Goal: Task Accomplishment & Management: Complete application form

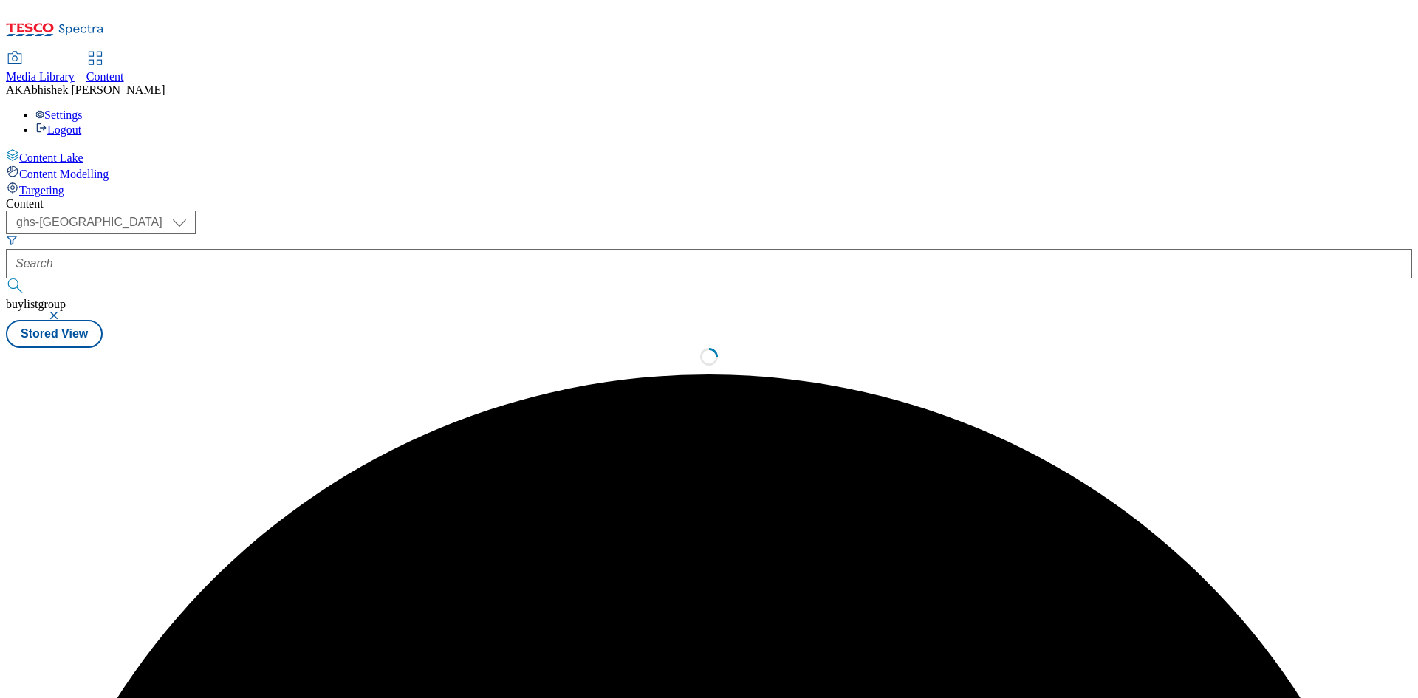
select select "ghs-[GEOGRAPHIC_DATA]"
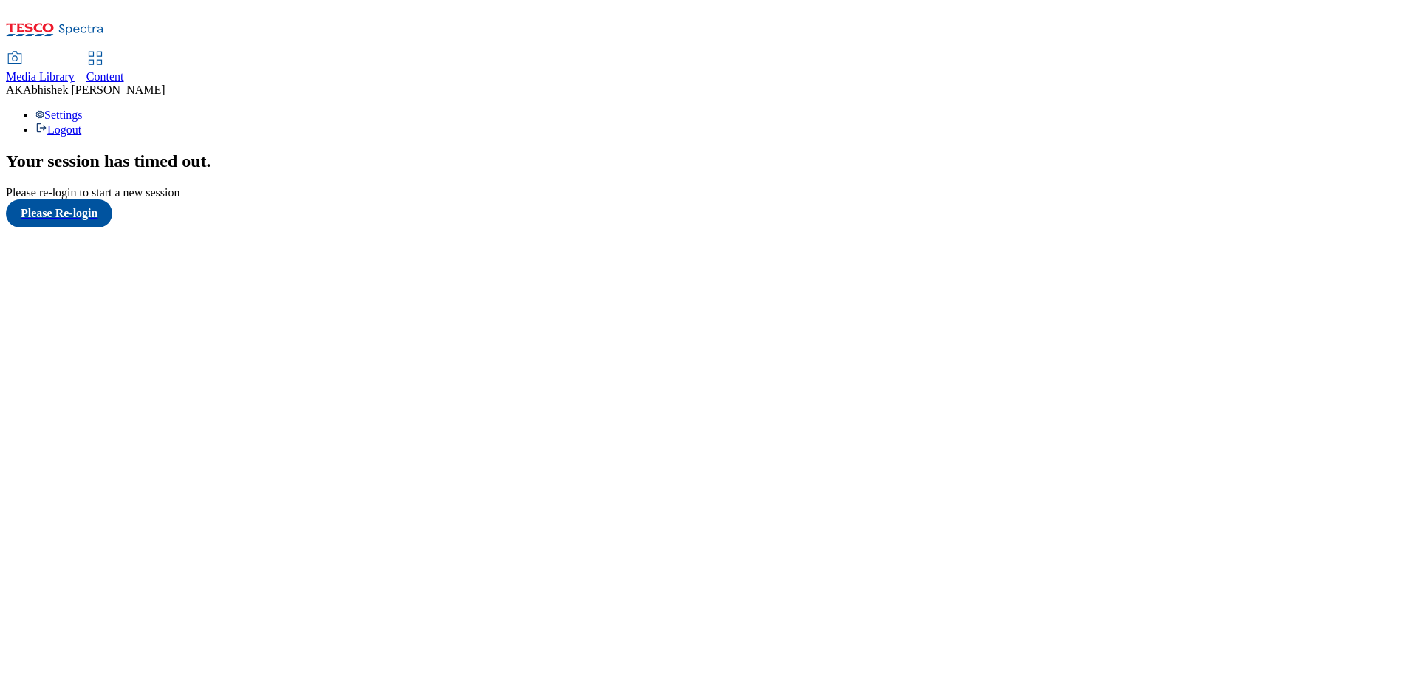
click at [124, 70] on span "Content" at bounding box center [105, 76] width 38 height 13
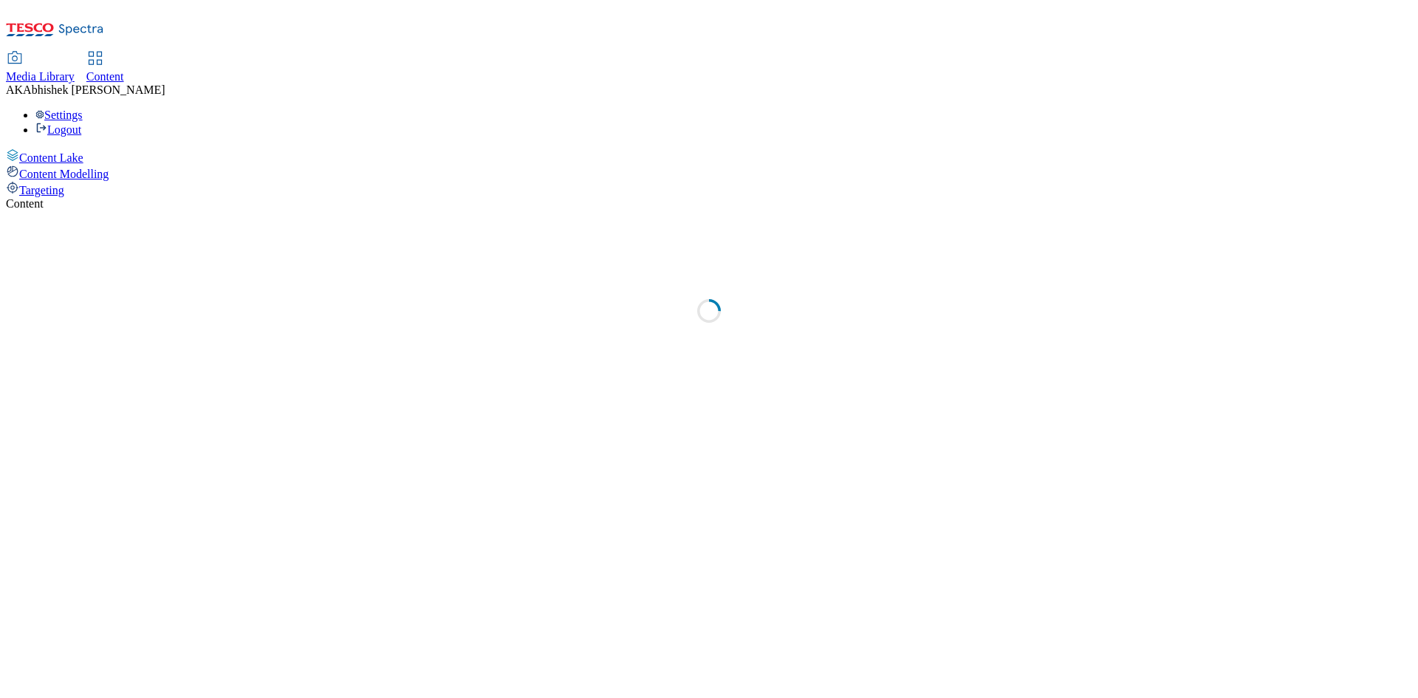
select select "ghs-uk"
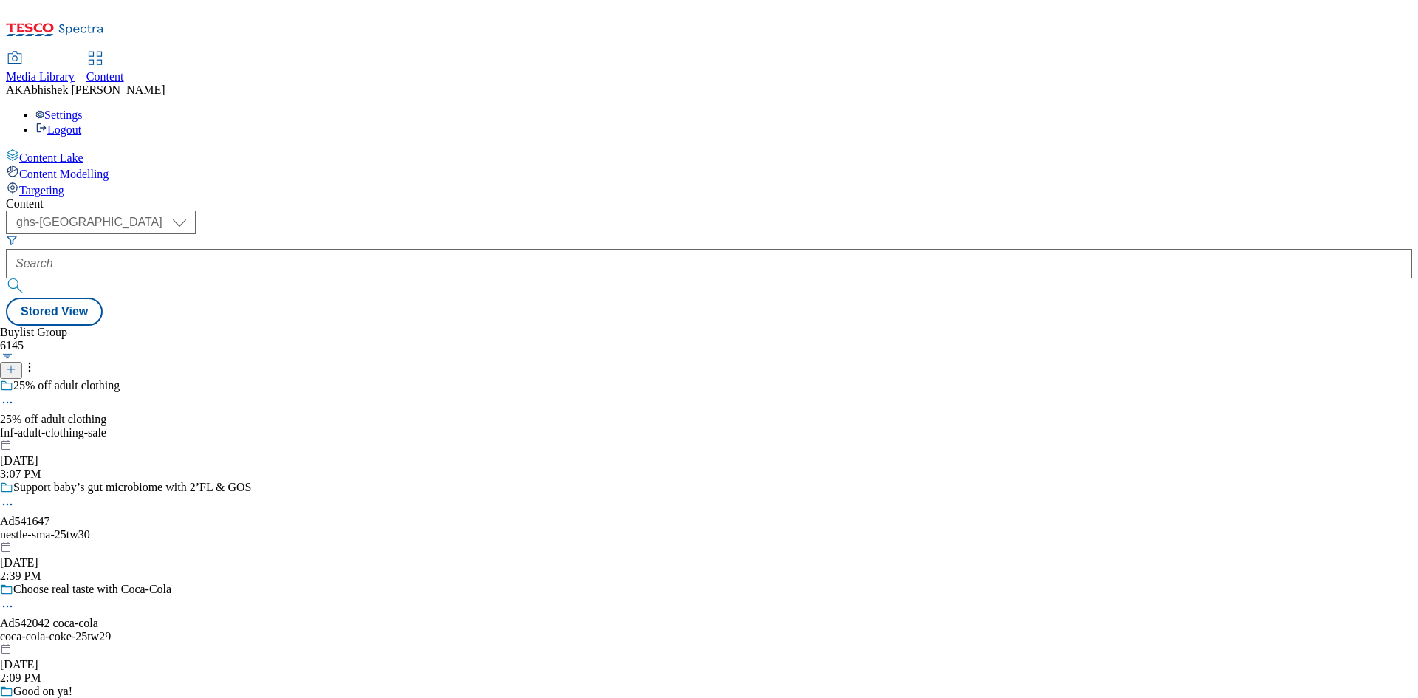
click at [11, 365] on line at bounding box center [11, 368] width 0 height 7
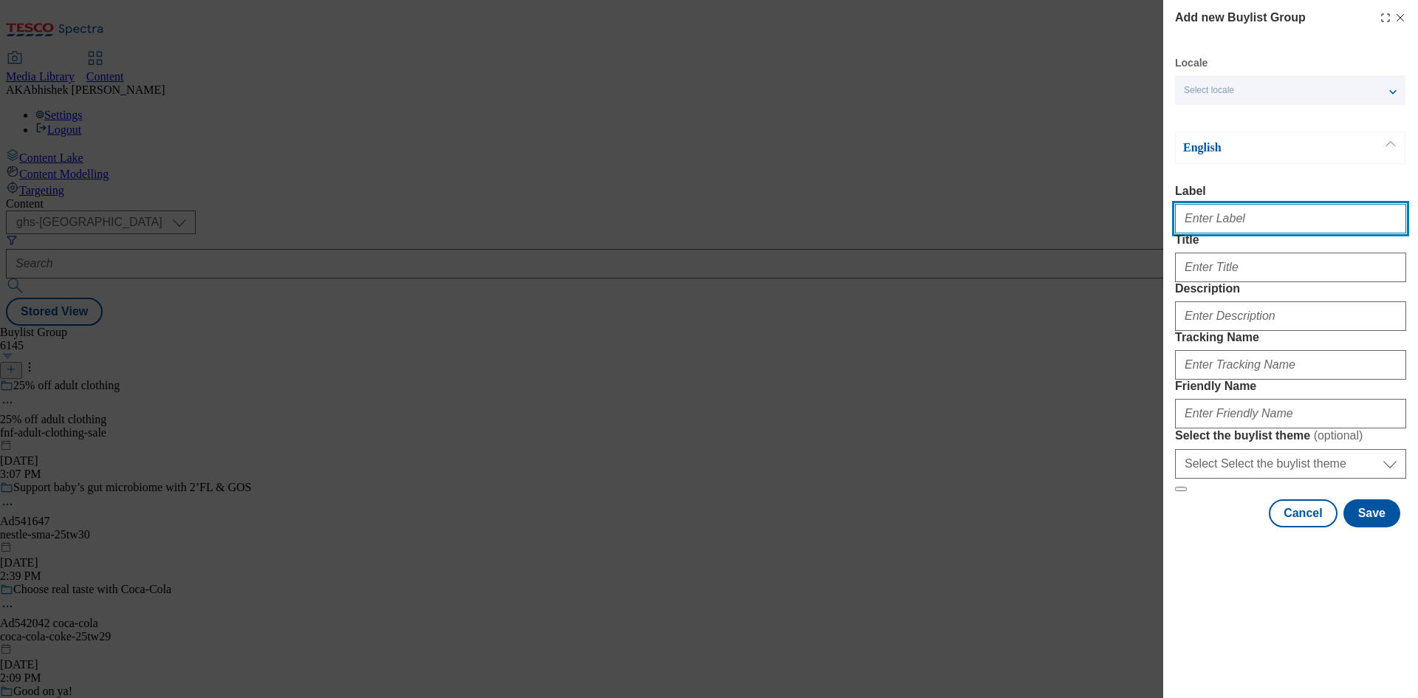
click at [1218, 215] on input "Label" at bounding box center [1290, 219] width 231 height 30
paste input "541909"
type input "Ad541909"
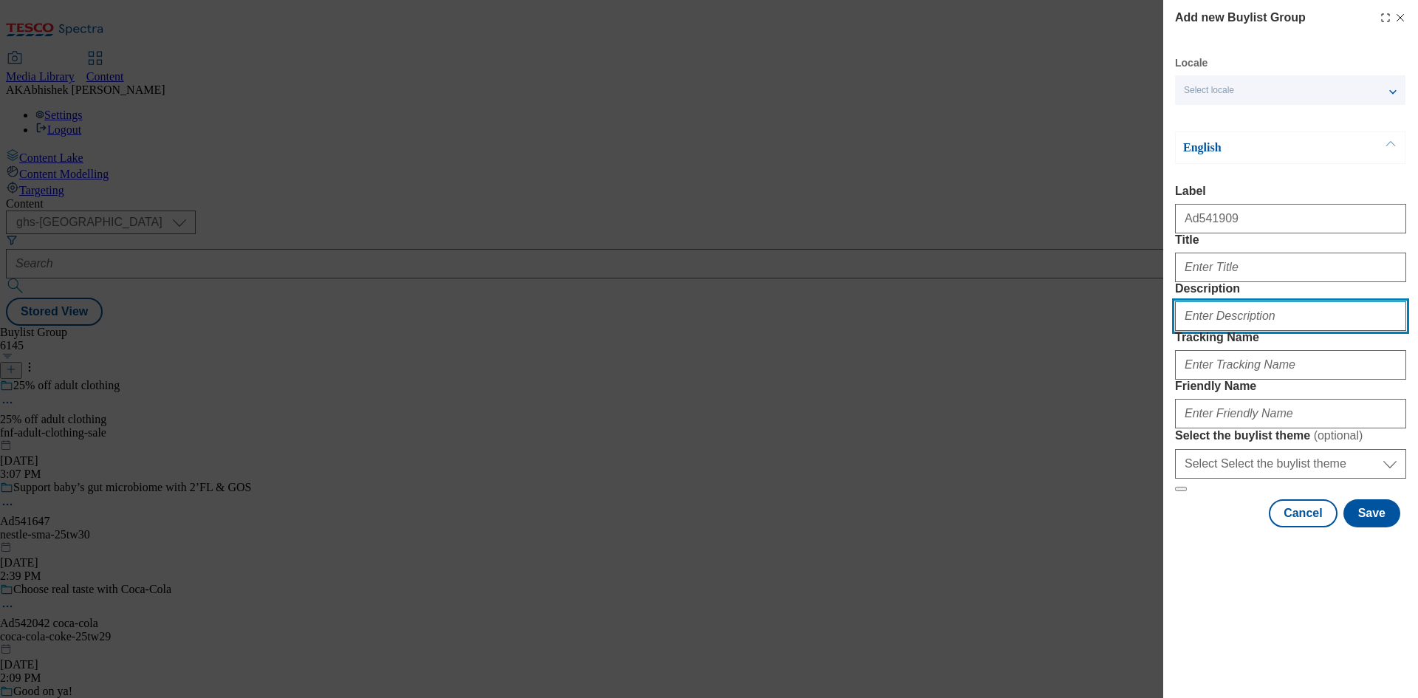
click at [1211, 331] on input "Description" at bounding box center [1290, 316] width 231 height 30
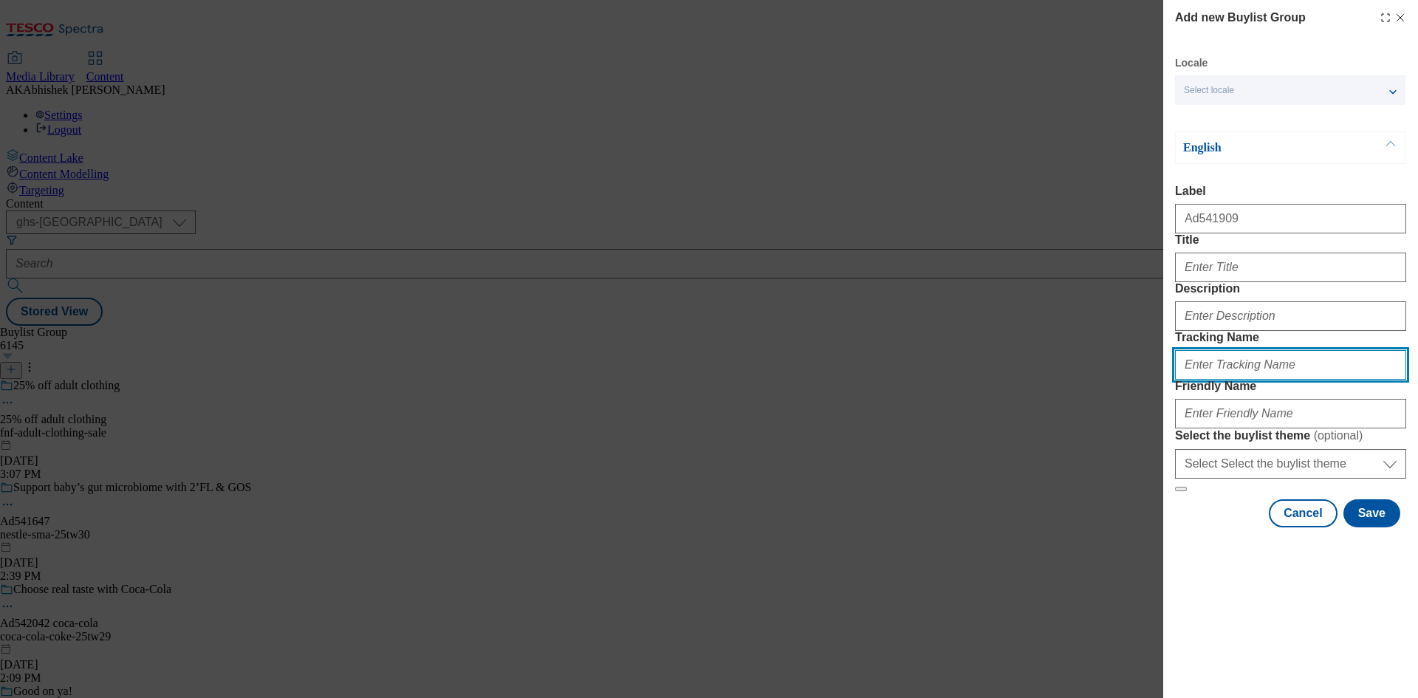
click at [1249, 380] on input "Tracking Name" at bounding box center [1290, 365] width 231 height 30
paste input "541909"
type input "DH_AD541909"
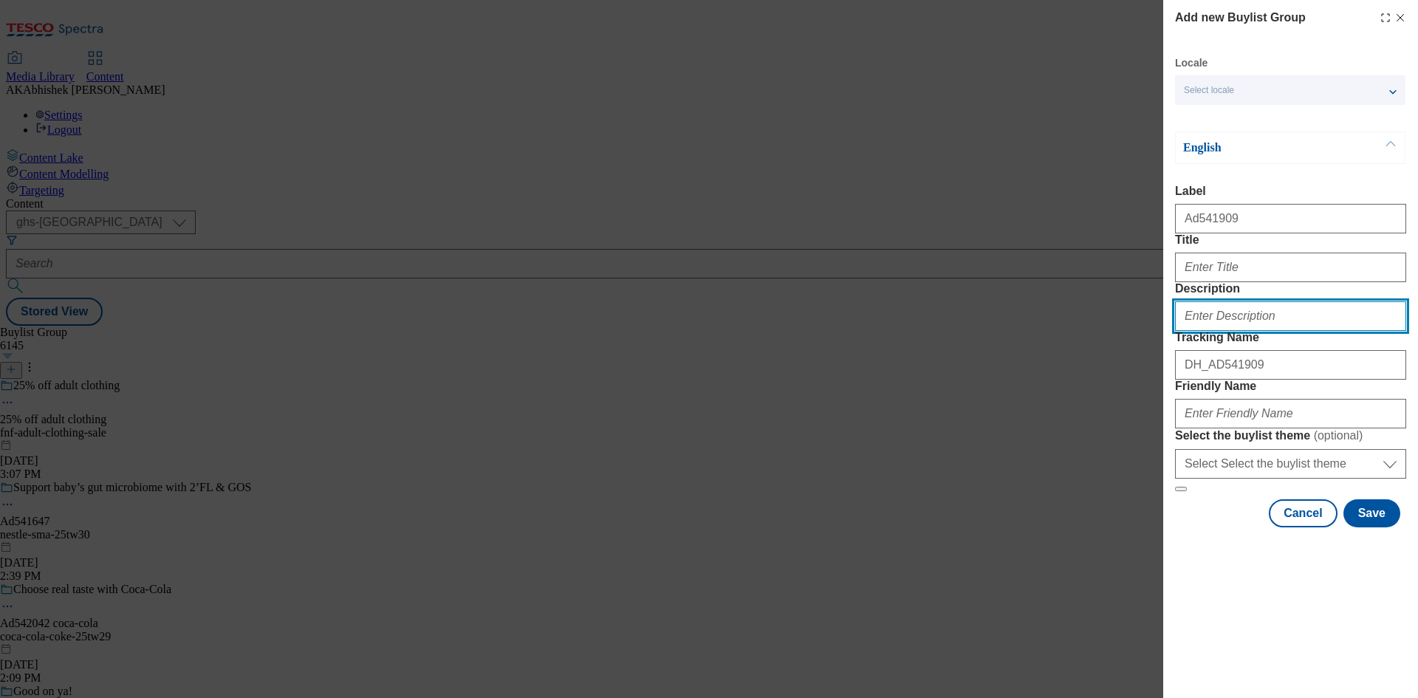
click at [1274, 331] on input "Description" at bounding box center [1290, 316] width 231 height 30
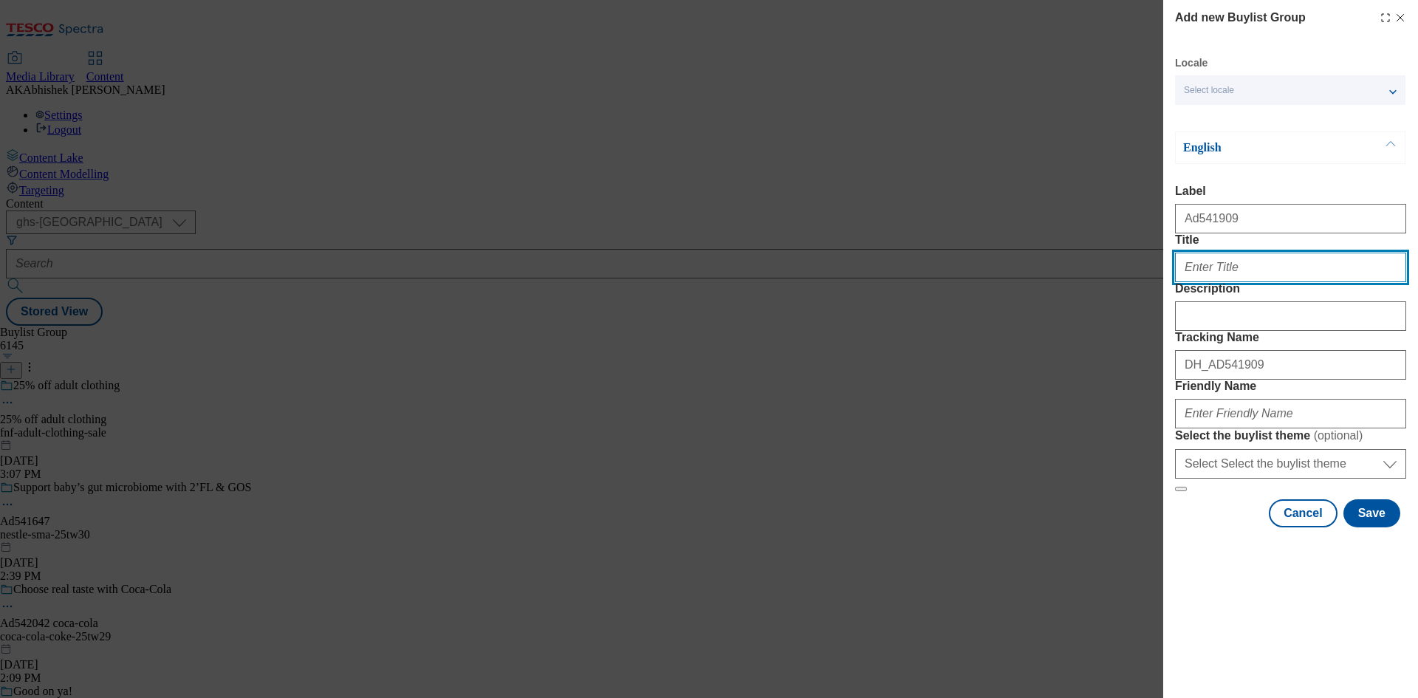
click at [1230, 282] on input "Title" at bounding box center [1290, 268] width 231 height 30
paste input "Bring the sparkle to your table"
type input "Bring the sparkle to your table"
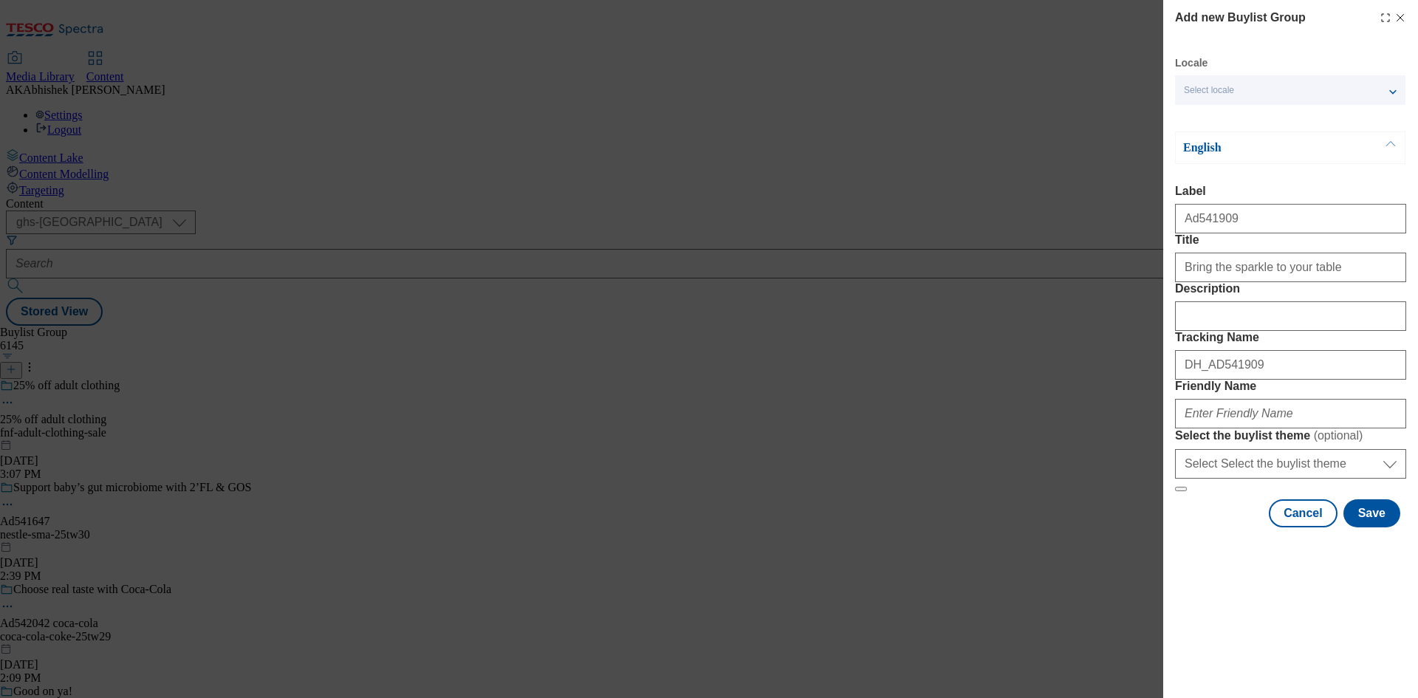
click at [1238, 399] on form "Label Ad541909 Title Bring the sparkle to your table Description Tracking Name …" at bounding box center [1290, 338] width 231 height 307
click at [1264, 428] on input "Friendly Name" at bounding box center [1290, 414] width 231 height 30
paste input "Bring the sparkle to your table"
click at [1193, 428] on input "Bring the sparkle to your table" at bounding box center [1290, 414] width 231 height 30
click at [1210, 428] on input "nestle-s-" at bounding box center [1290, 414] width 231 height 30
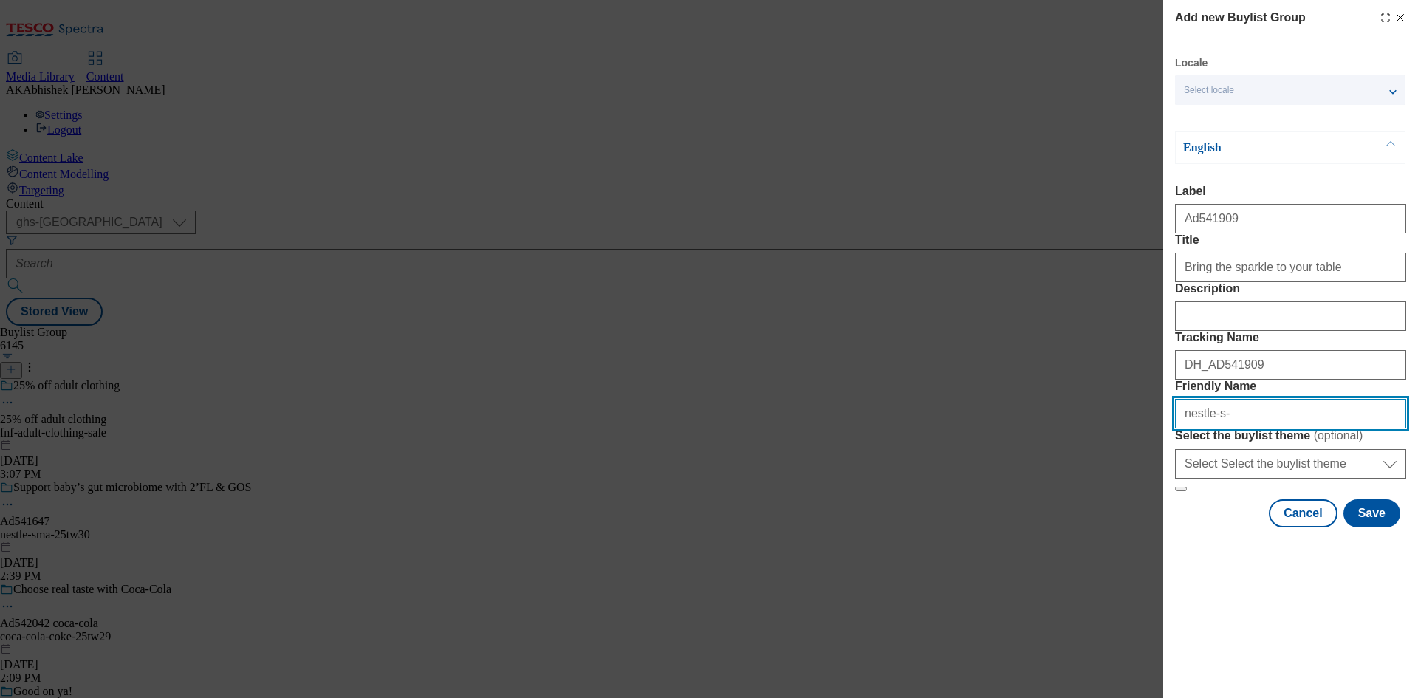
drag, startPoint x: 1214, startPoint y: 518, endPoint x: 1256, endPoint y: 516, distance: 42.1
click at [1256, 428] on input "nestle-s-" at bounding box center [1290, 414] width 231 height 30
paste input "San Pellegrino"
click at [1212, 428] on input "nestle-San Pellegrino" at bounding box center [1290, 414] width 231 height 30
type input "nestle-san-pellegrino-25tw29"
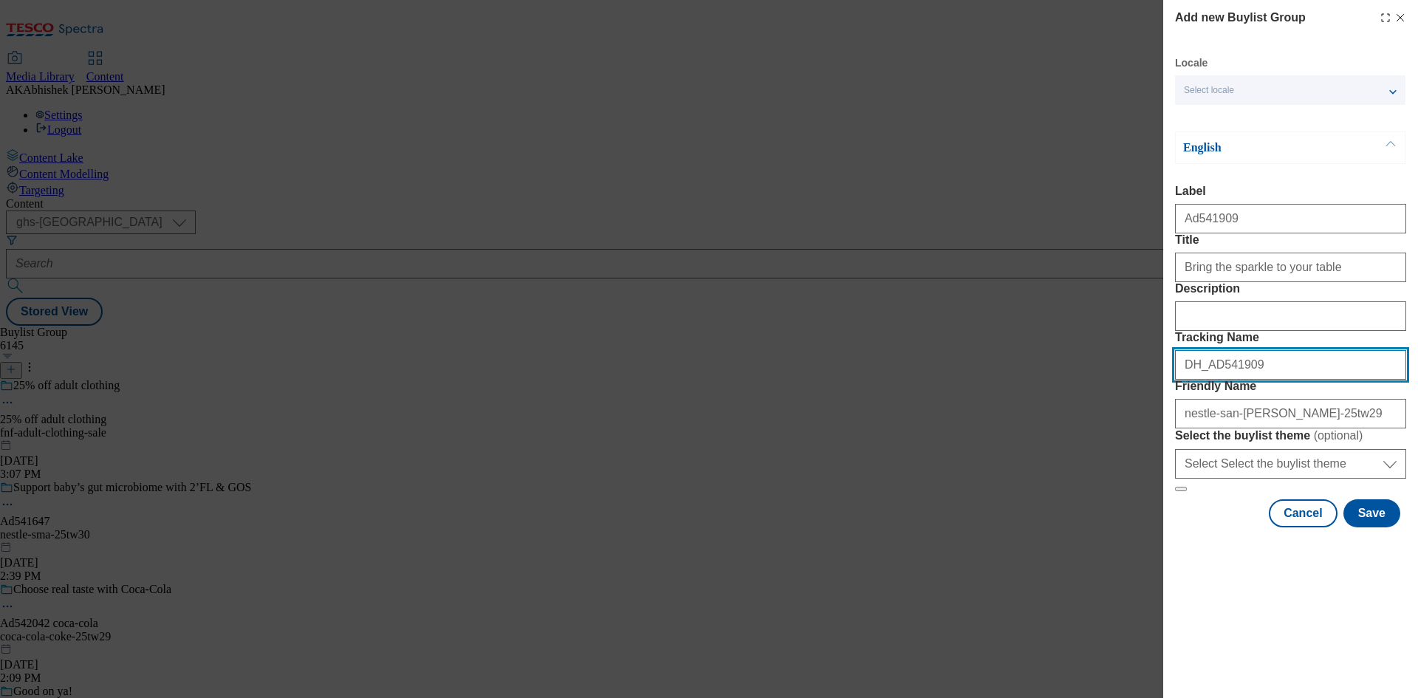
drag, startPoint x: 1238, startPoint y: 444, endPoint x: 992, endPoint y: 424, distance: 247.4
click at [992, 424] on div "Add new Buylist Group Locale Select locale English Welsh English Label Ad541909…" at bounding box center [709, 349] width 1418 height 698
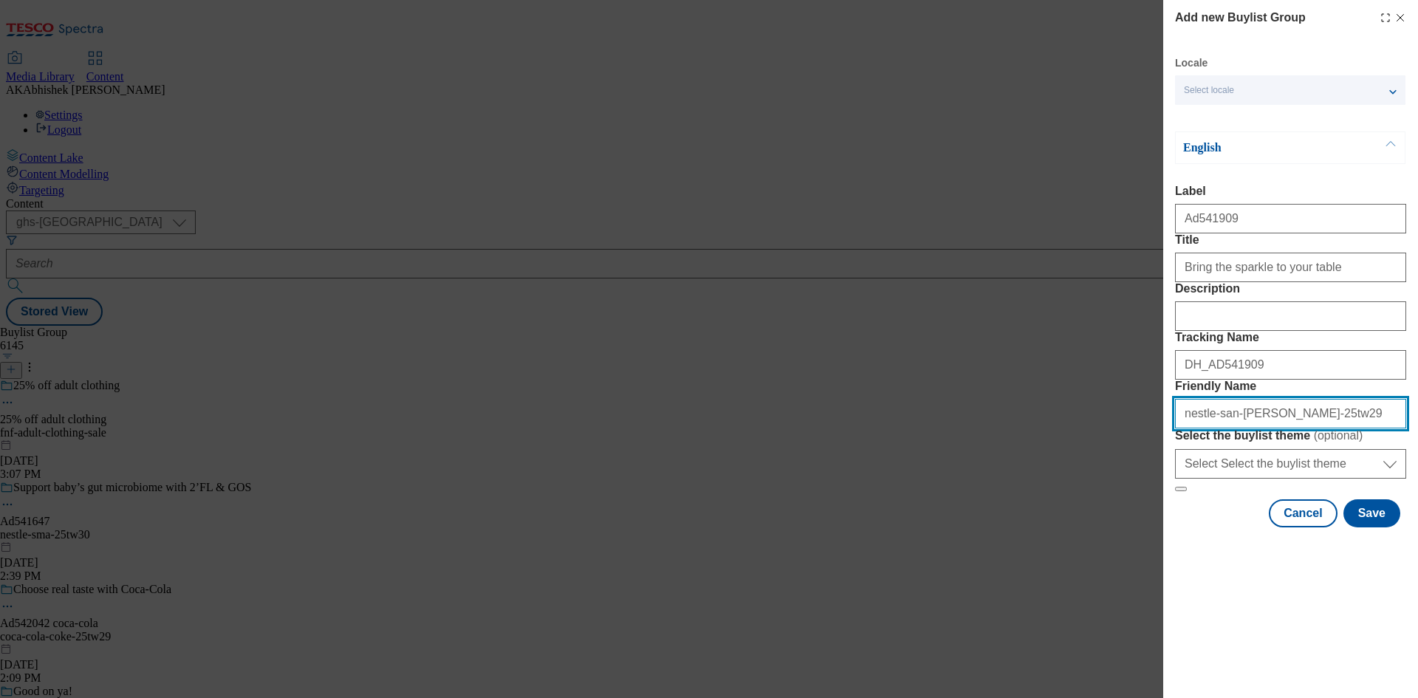
drag, startPoint x: 1323, startPoint y: 516, endPoint x: 885, endPoint y: 501, distance: 438.1
click at [885, 501] on div "Add new Buylist Group Locale Select locale English Welsh English Label Ad541909…" at bounding box center [709, 349] width 1418 height 698
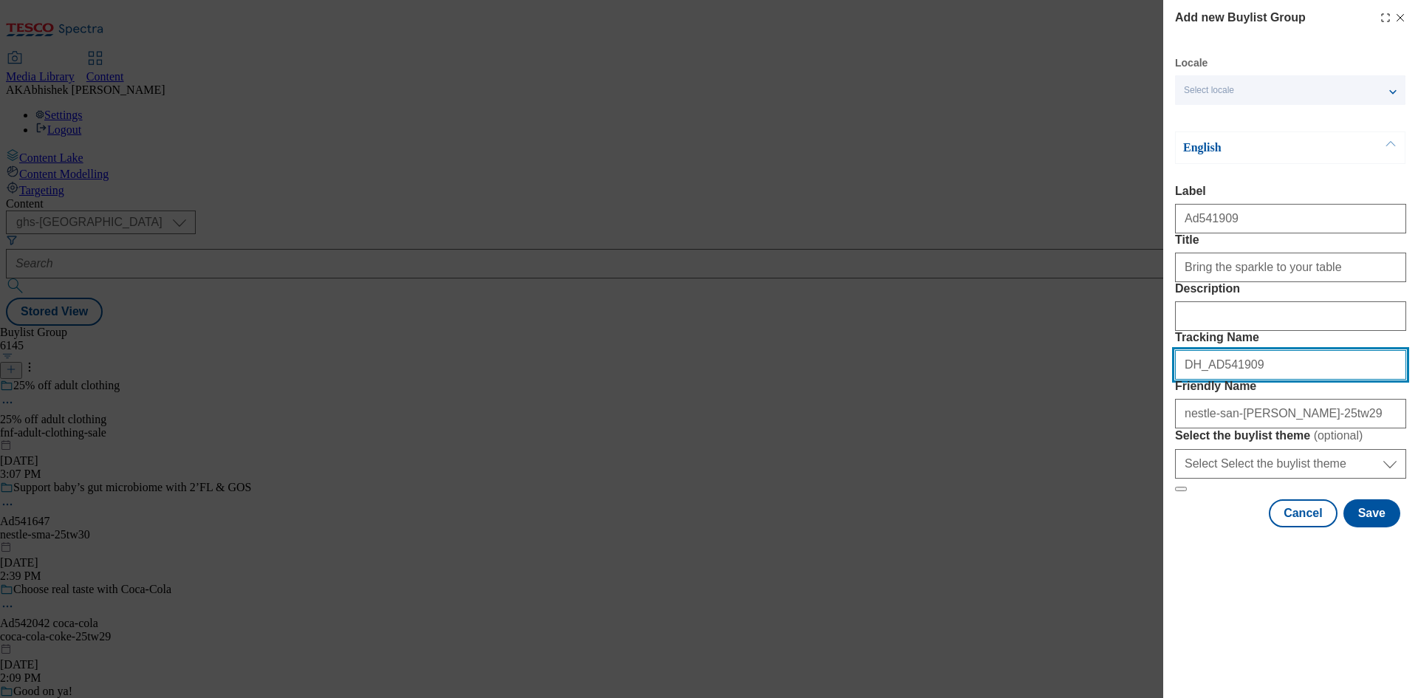
drag, startPoint x: 1266, startPoint y: 444, endPoint x: 1068, endPoint y: 441, distance: 198.6
click at [1070, 440] on div "Add new Buylist Group Locale Select locale English Welsh English Label Ad541909…" at bounding box center [709, 349] width 1418 height 698
click at [1371, 527] on button "Save" at bounding box center [1371, 513] width 57 height 28
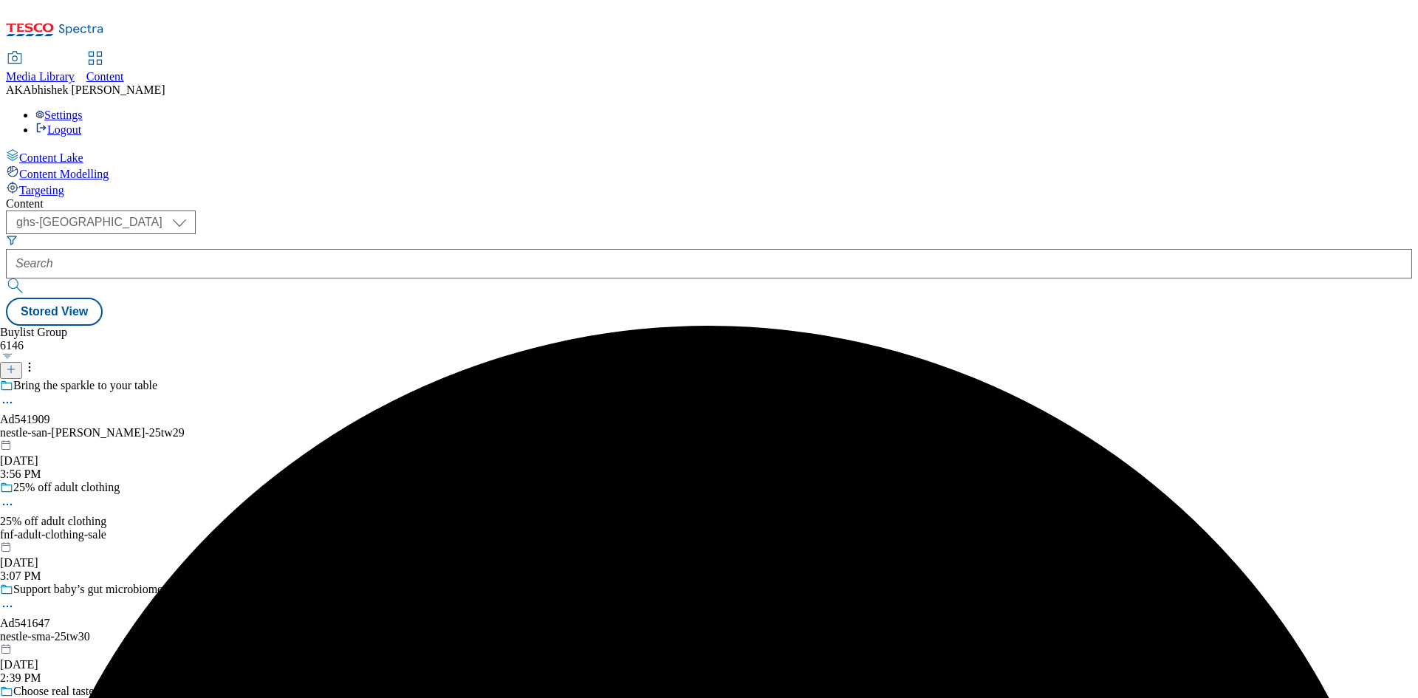
click at [368, 426] on div "nestle-san-pellegrino-25tw29" at bounding box center [184, 432] width 368 height 13
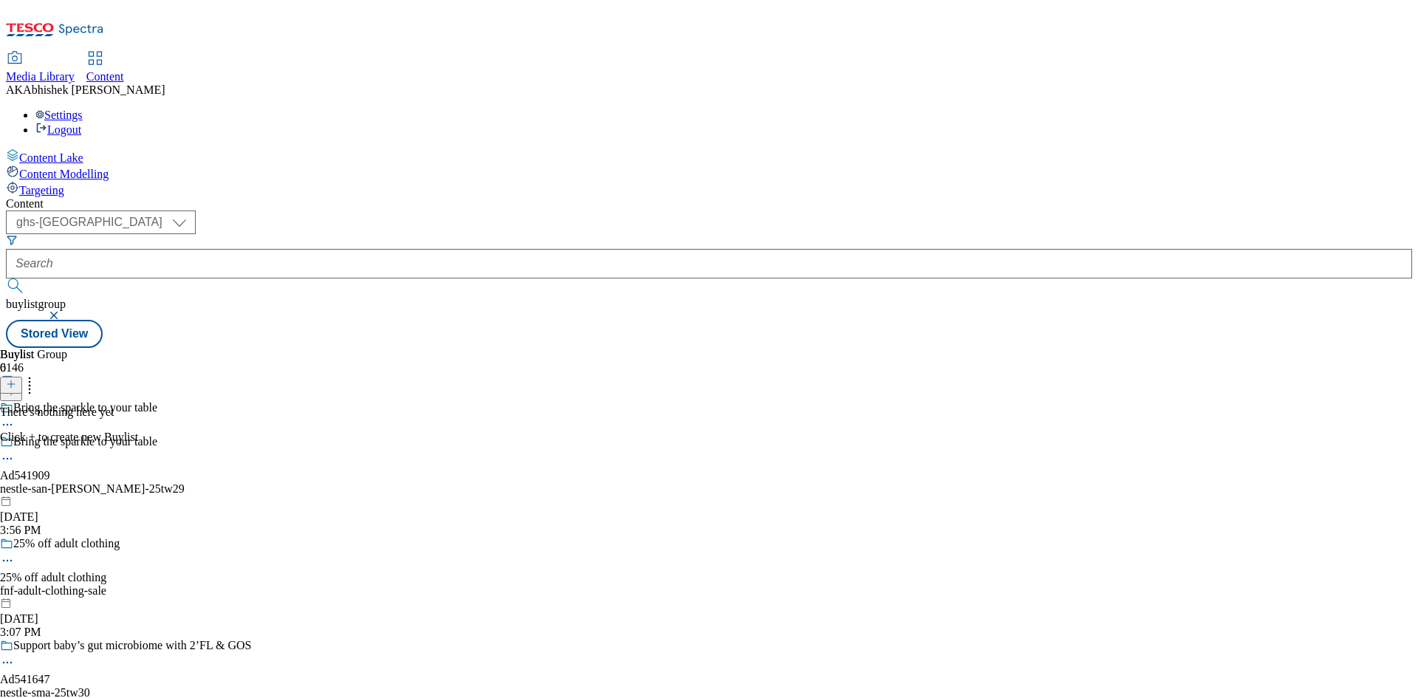
click at [16, 379] on icon at bounding box center [11, 384] width 10 height 10
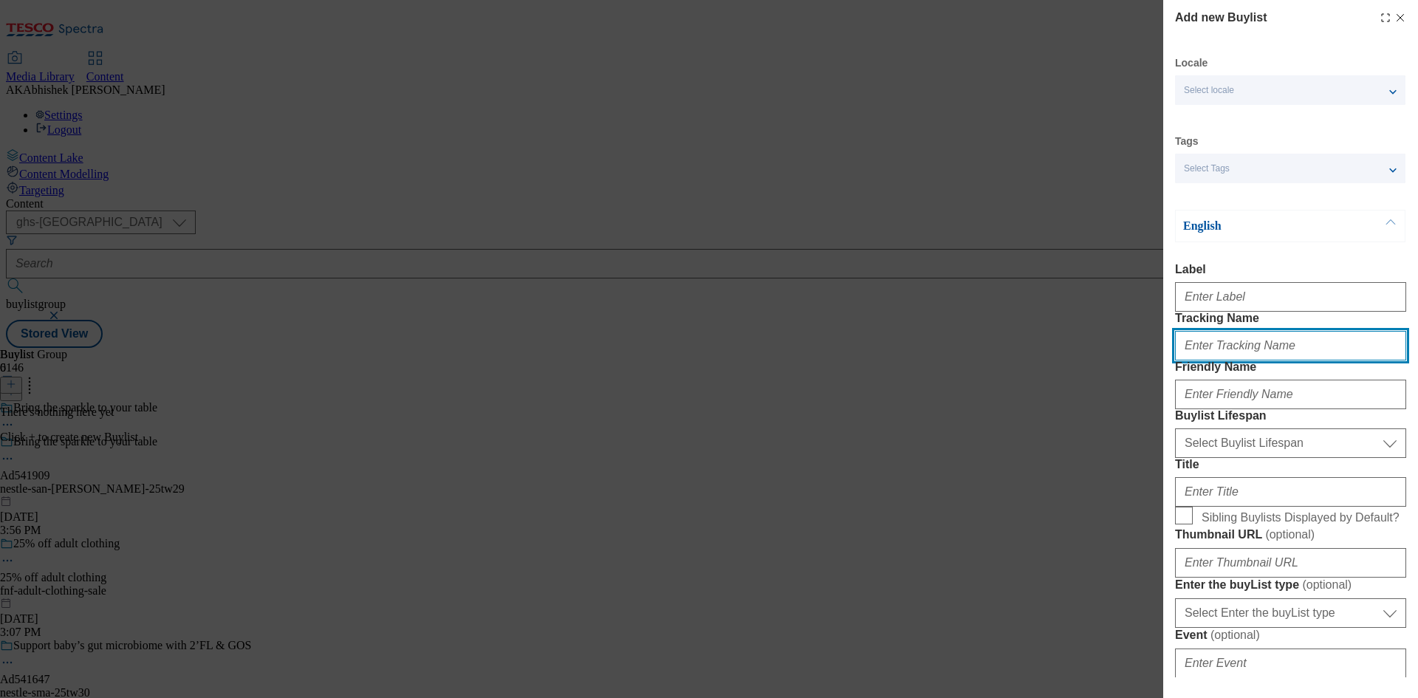
click at [1234, 360] on input "Tracking Name" at bounding box center [1290, 346] width 231 height 30
paste input "DH_AD541909"
click at [1211, 360] on input "DH_AD541909" at bounding box center [1290, 346] width 231 height 30
type input "DH_AD541909"
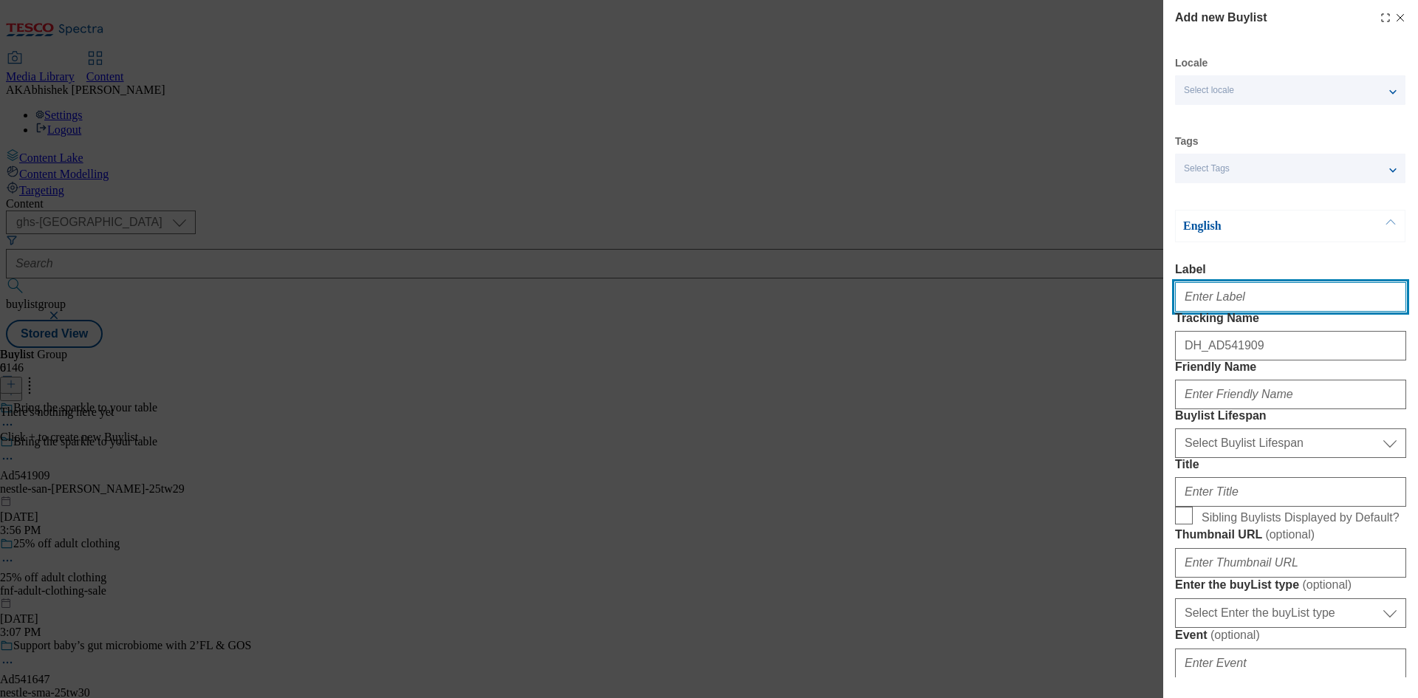
click at [1221, 295] on input "Label" at bounding box center [1290, 297] width 231 height 30
paste input "541909"
type input "Ad541909"
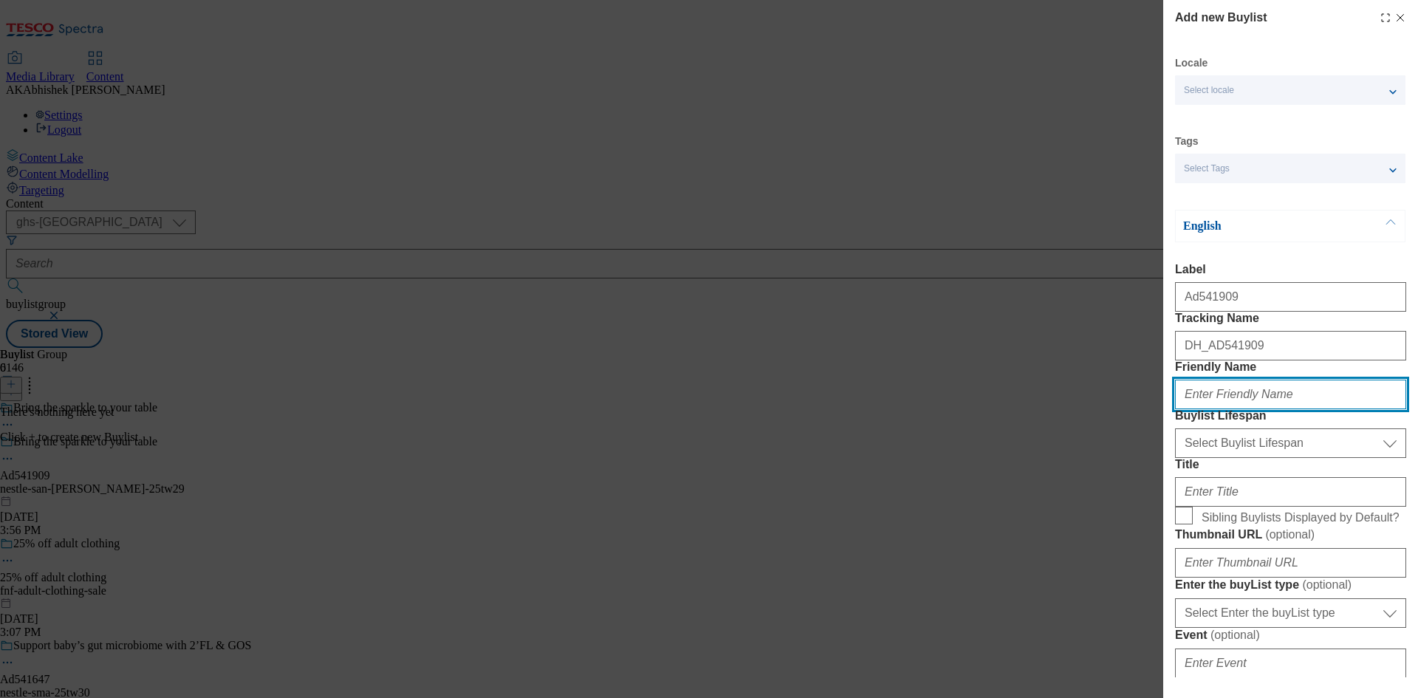
paste input "nestle"
type input "nestle"
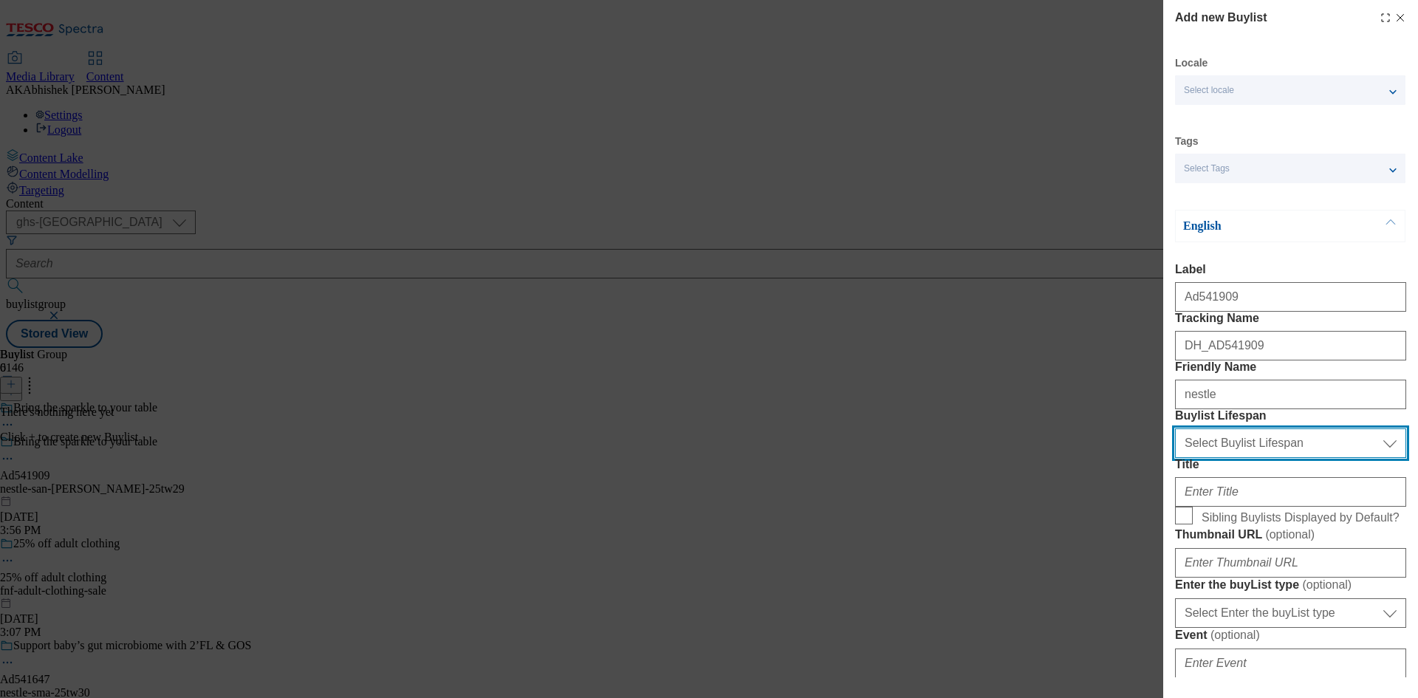
click at [1245, 458] on select "Select Buylist Lifespan evergreen seasonal tactical" at bounding box center [1290, 443] width 231 height 30
select select "tactical"
click at [1175, 458] on select "Select Buylist Lifespan evergreen seasonal tactical" at bounding box center [1290, 443] width 231 height 30
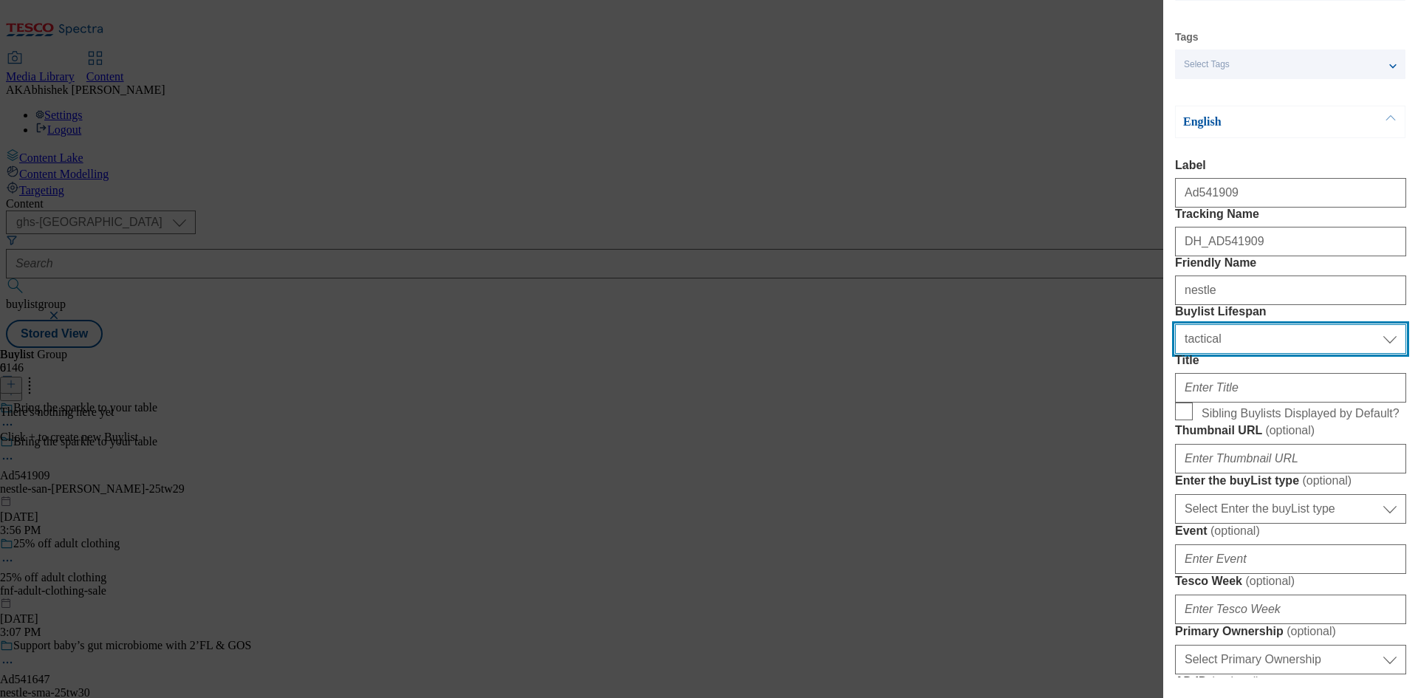
scroll to position [222, 0]
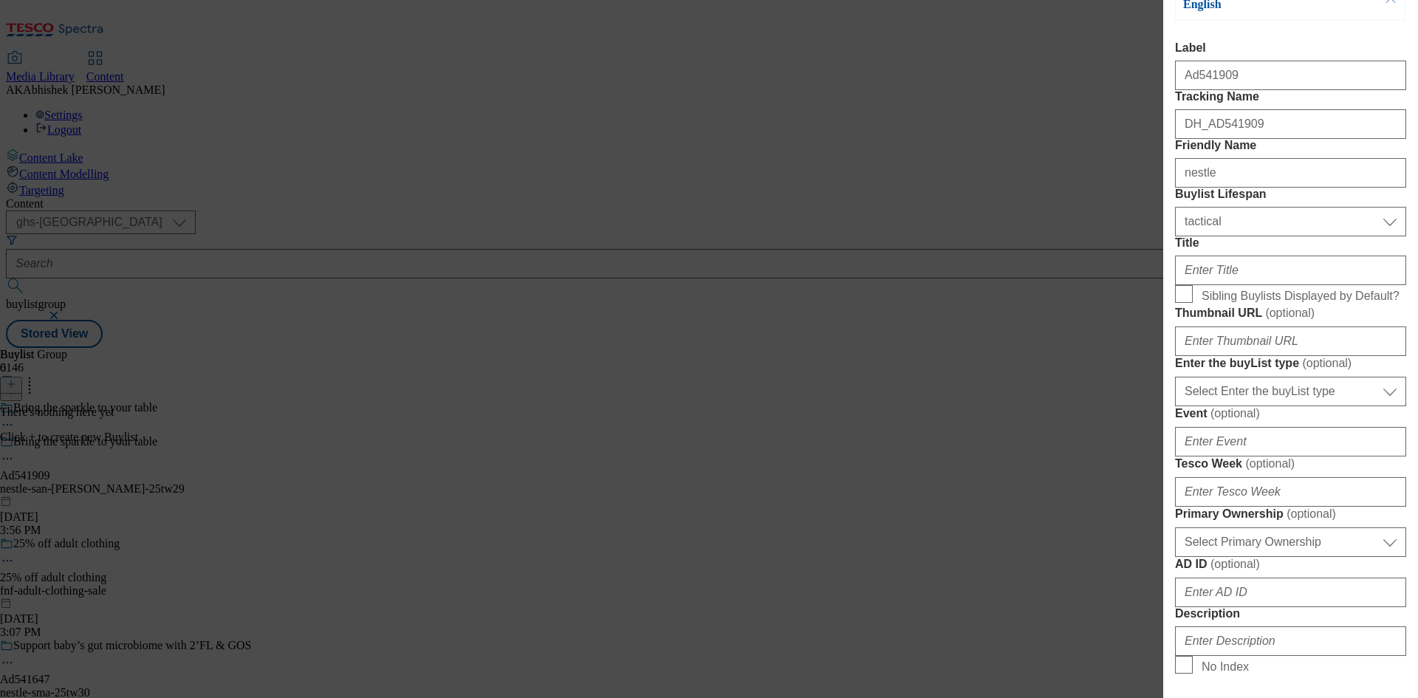
click at [1206, 285] on div "Modal" at bounding box center [1290, 267] width 231 height 35
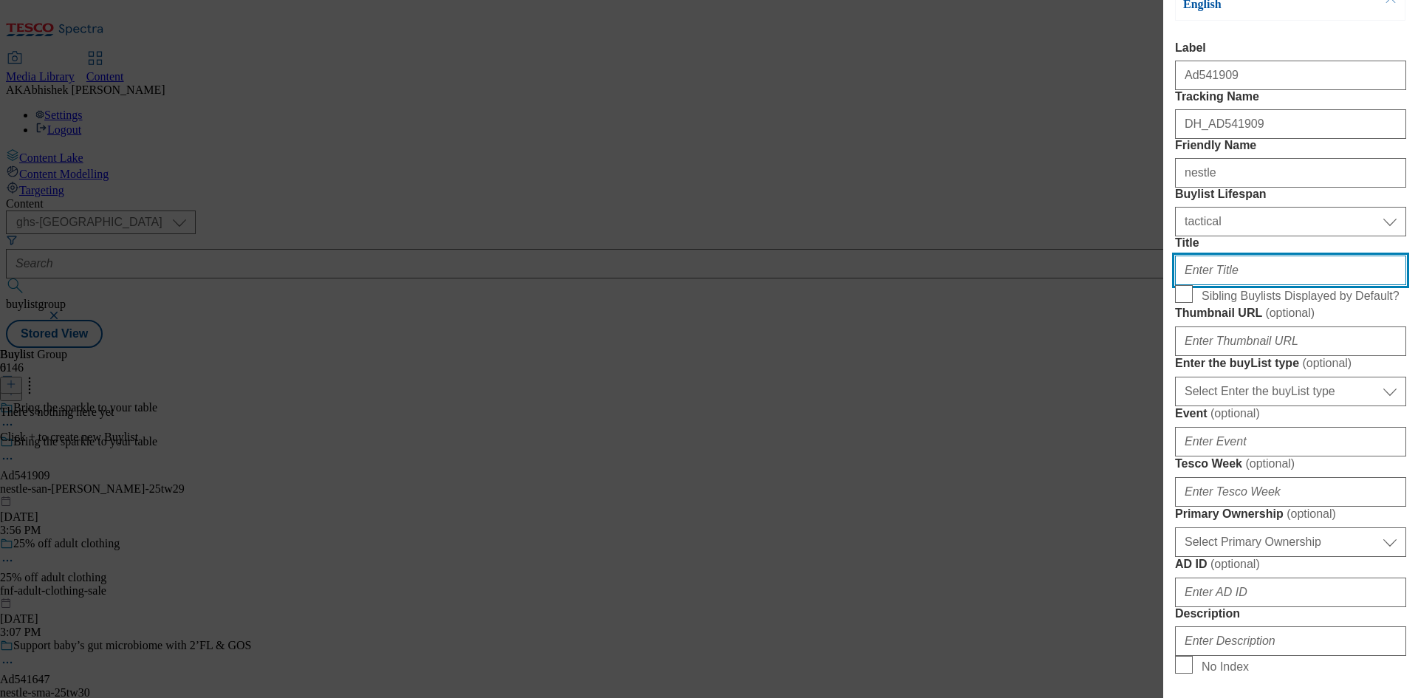
click at [1222, 285] on input "Title" at bounding box center [1290, 270] width 231 height 30
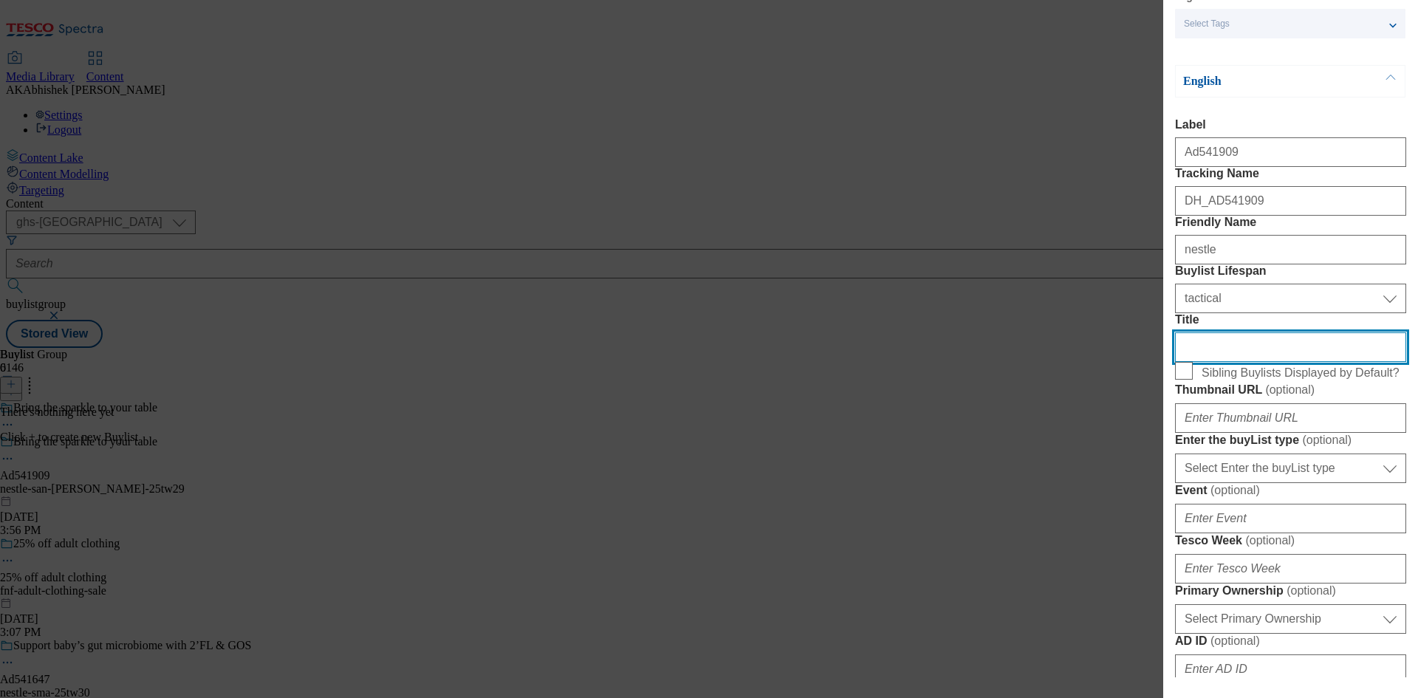
scroll to position [0, 0]
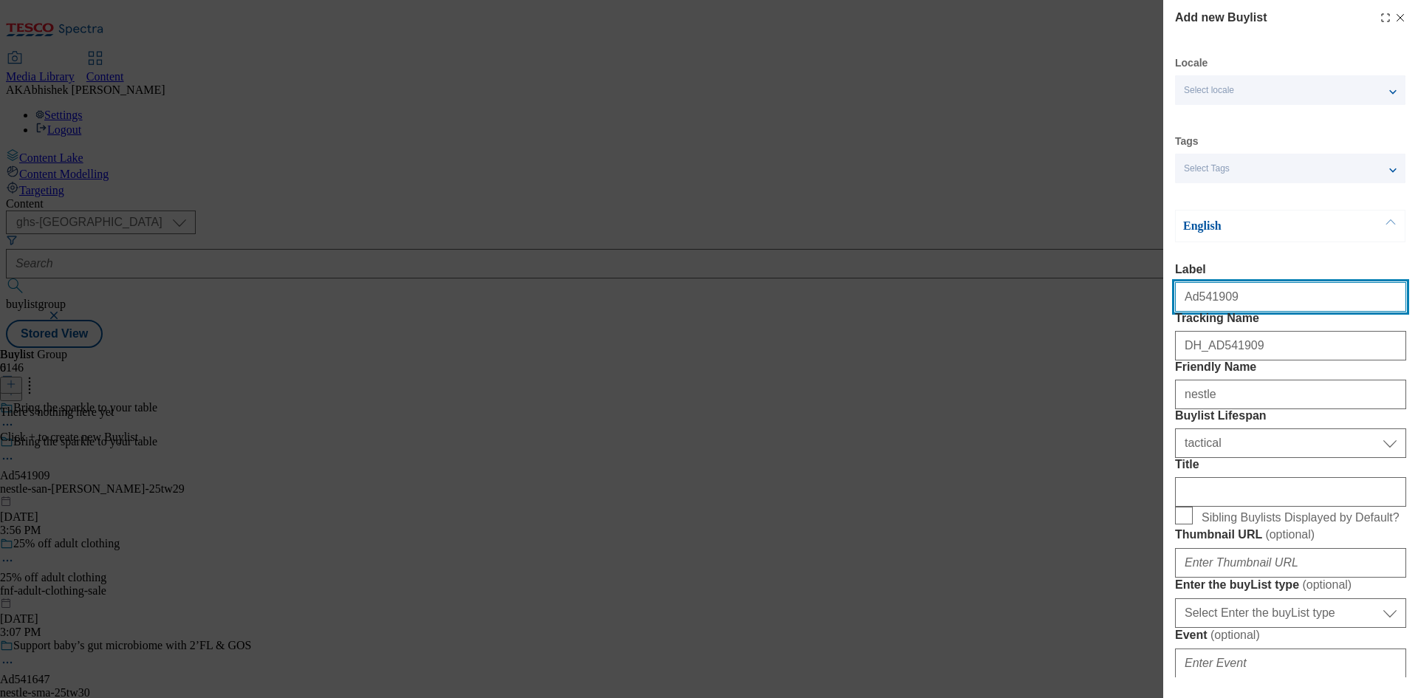
drag, startPoint x: 1192, startPoint y: 302, endPoint x: 1243, endPoint y: 299, distance: 51.0
click at [1243, 299] on input "Ad541909" at bounding box center [1290, 297] width 231 height 30
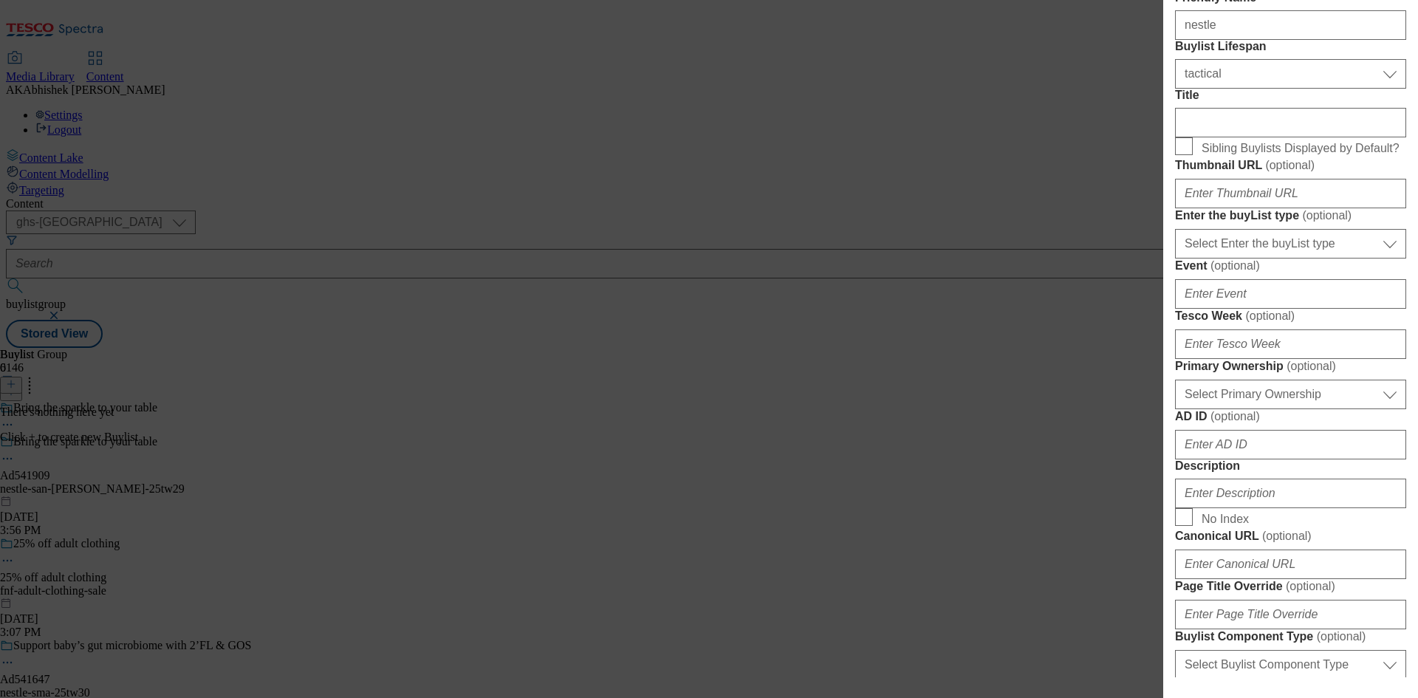
scroll to position [665, 0]
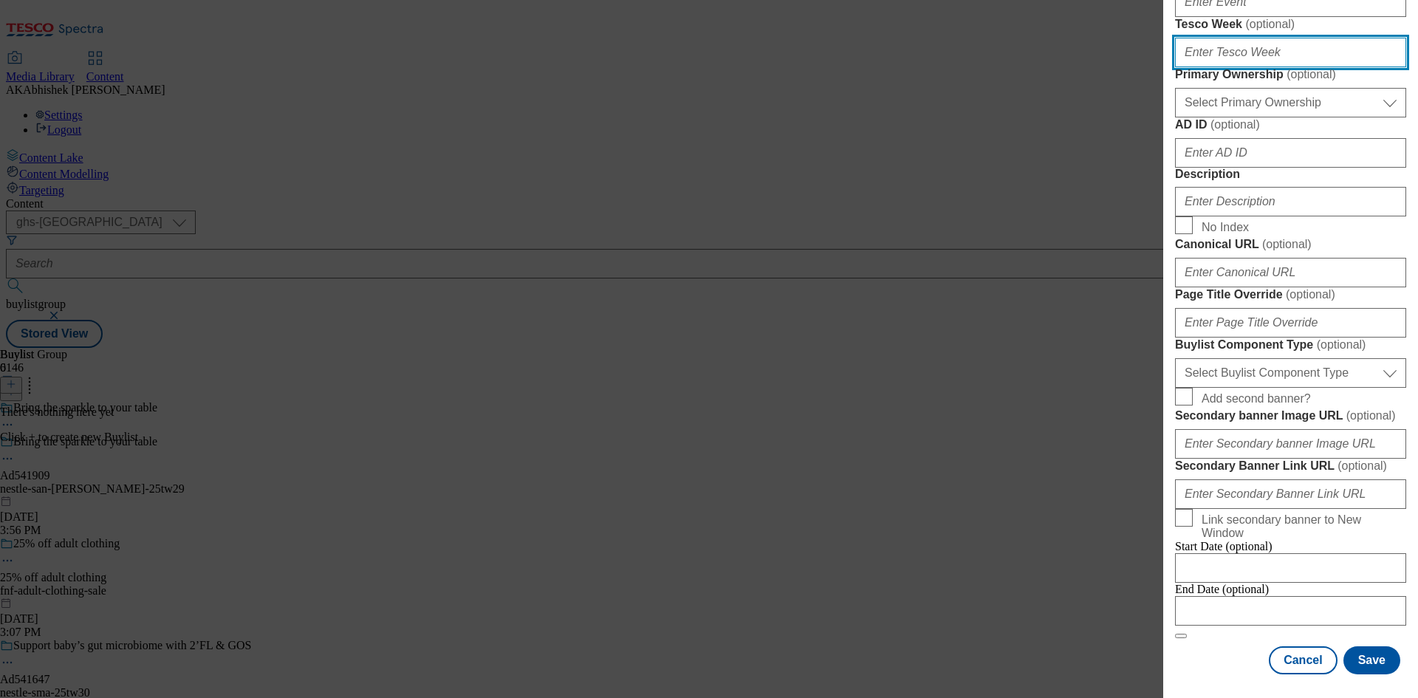
click at [1243, 67] on input "Tesco Week ( optional )" at bounding box center [1290, 53] width 231 height 30
type input "29"
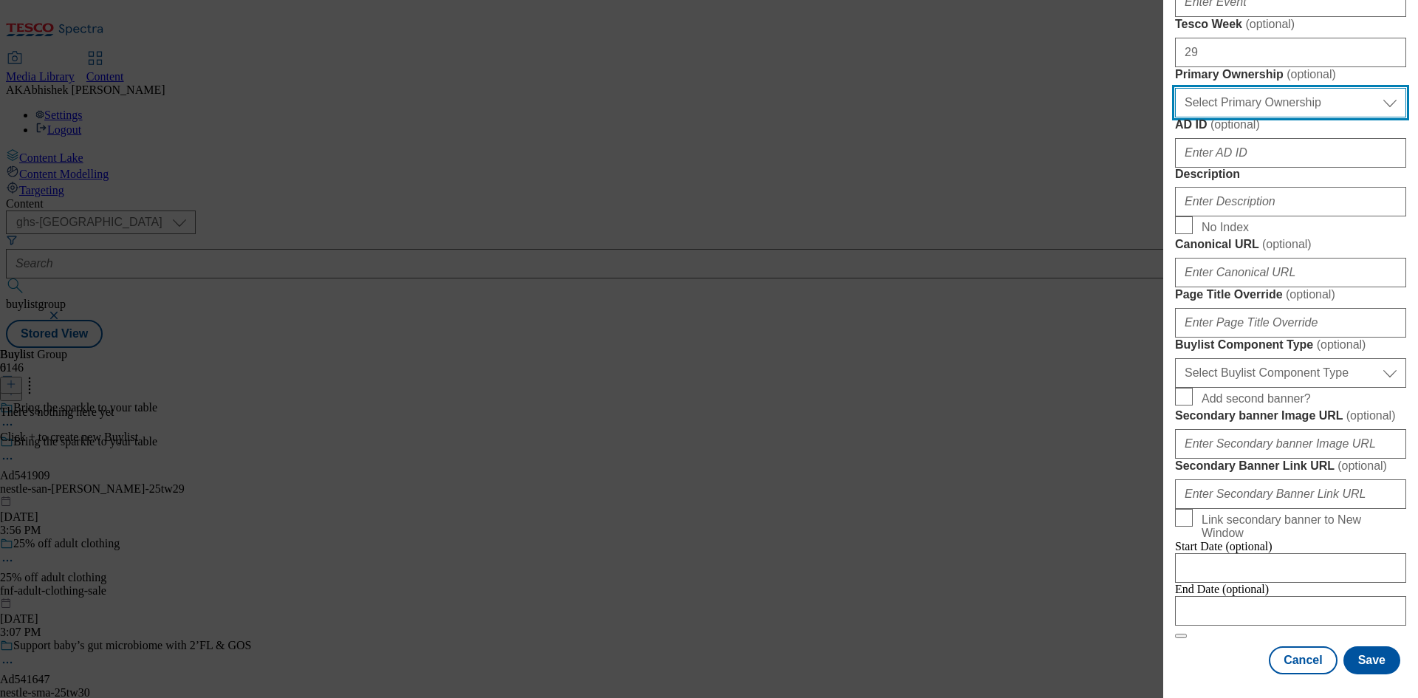
click at [1238, 117] on select "Select Primary Ownership tesco dunnhumby" at bounding box center [1290, 103] width 231 height 30
select select "dunnhumby"
click at [1175, 117] on select "Select Primary Ownership tesco dunnhumby" at bounding box center [1290, 103] width 231 height 30
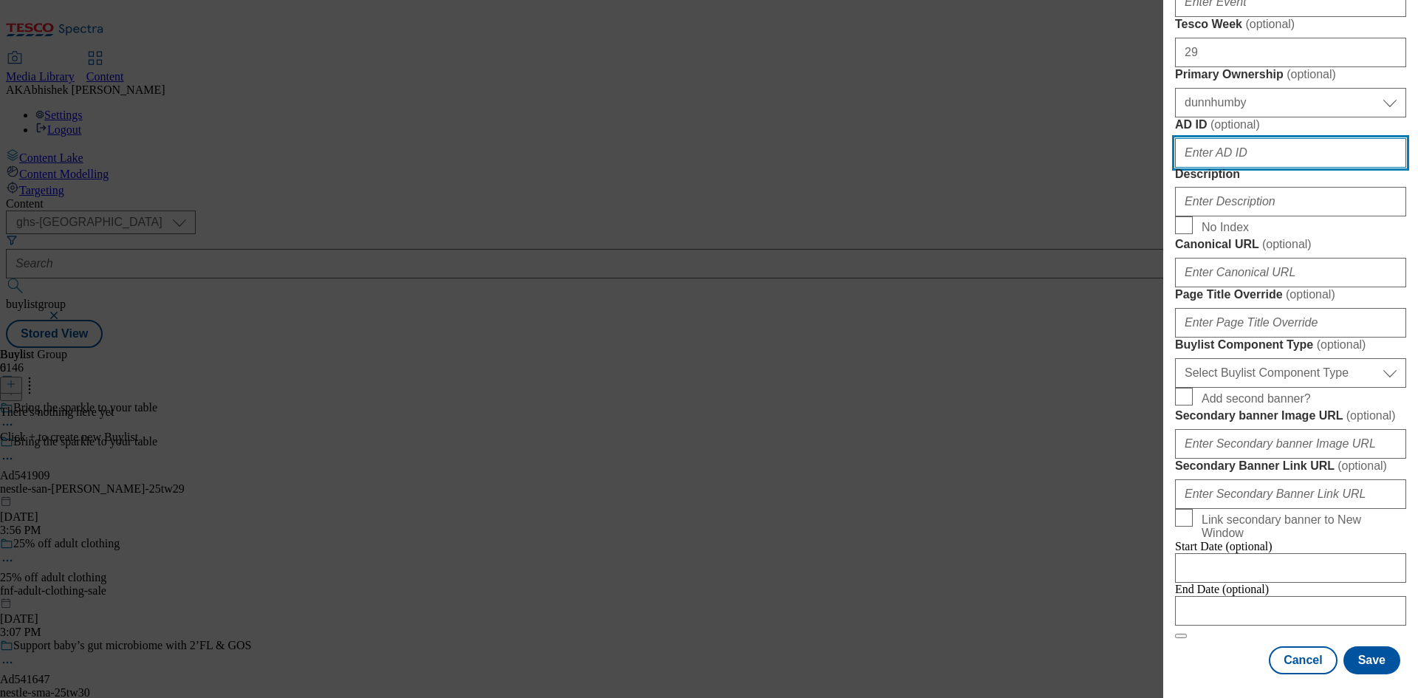
drag, startPoint x: 1252, startPoint y: 413, endPoint x: 1261, endPoint y: 413, distance: 8.9
click at [1252, 168] on input "AD ID ( optional )" at bounding box center [1290, 153] width 231 height 30
paste input "541909"
type input "541909"
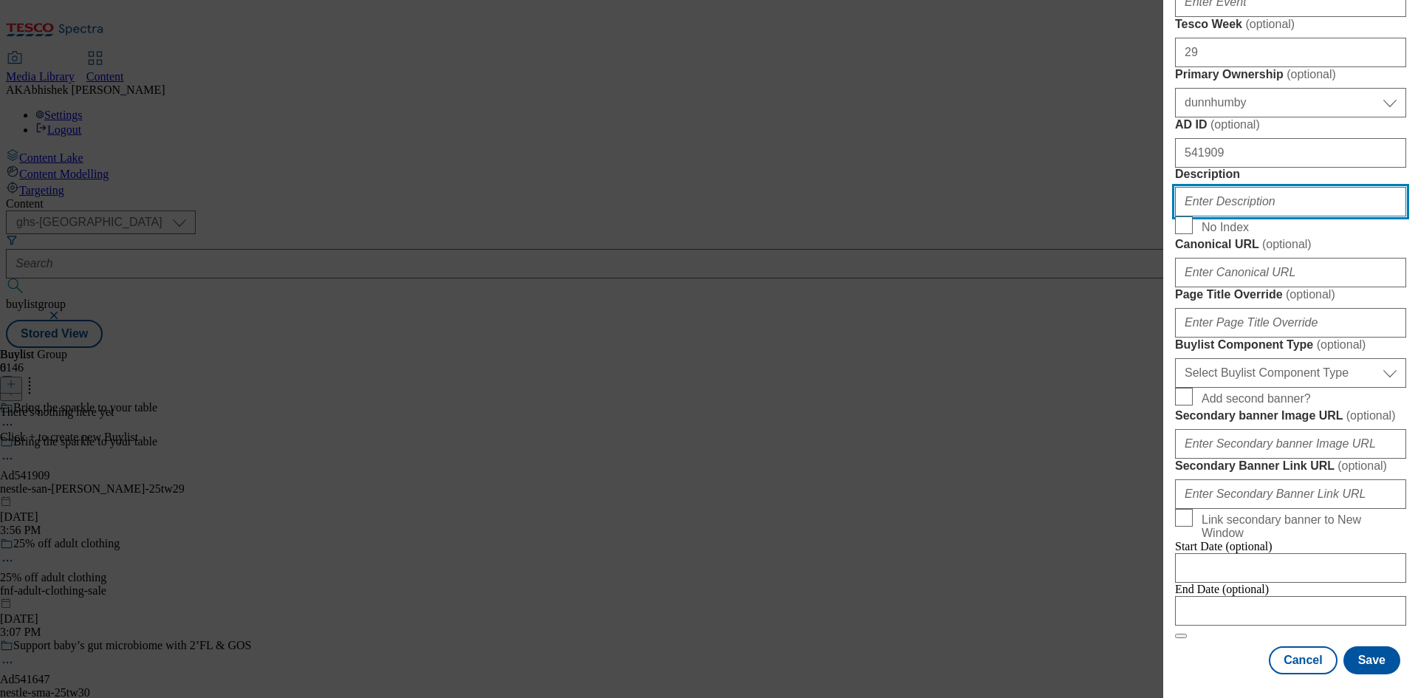
click at [1232, 204] on input "Description" at bounding box center [1290, 202] width 231 height 30
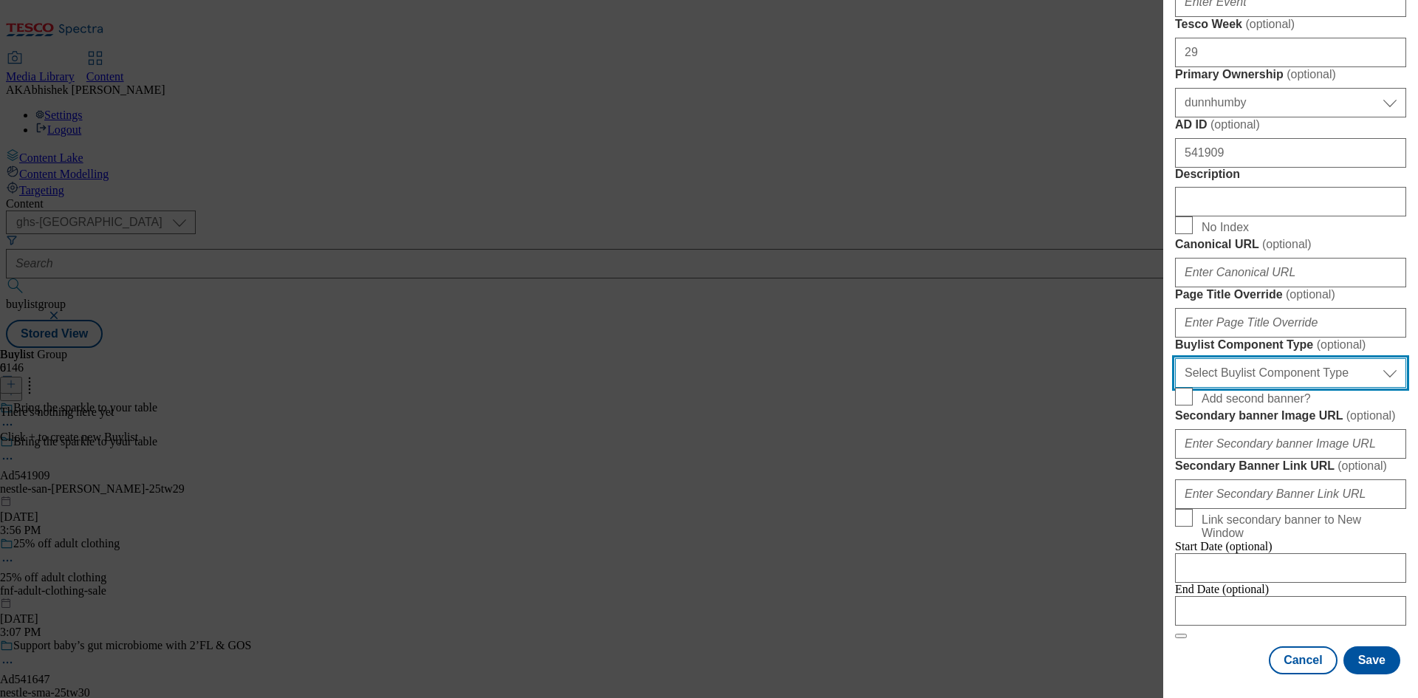
click at [1235, 358] on select "Select Buylist Component Type Banner Competition Header Meal" at bounding box center [1290, 373] width 231 height 30
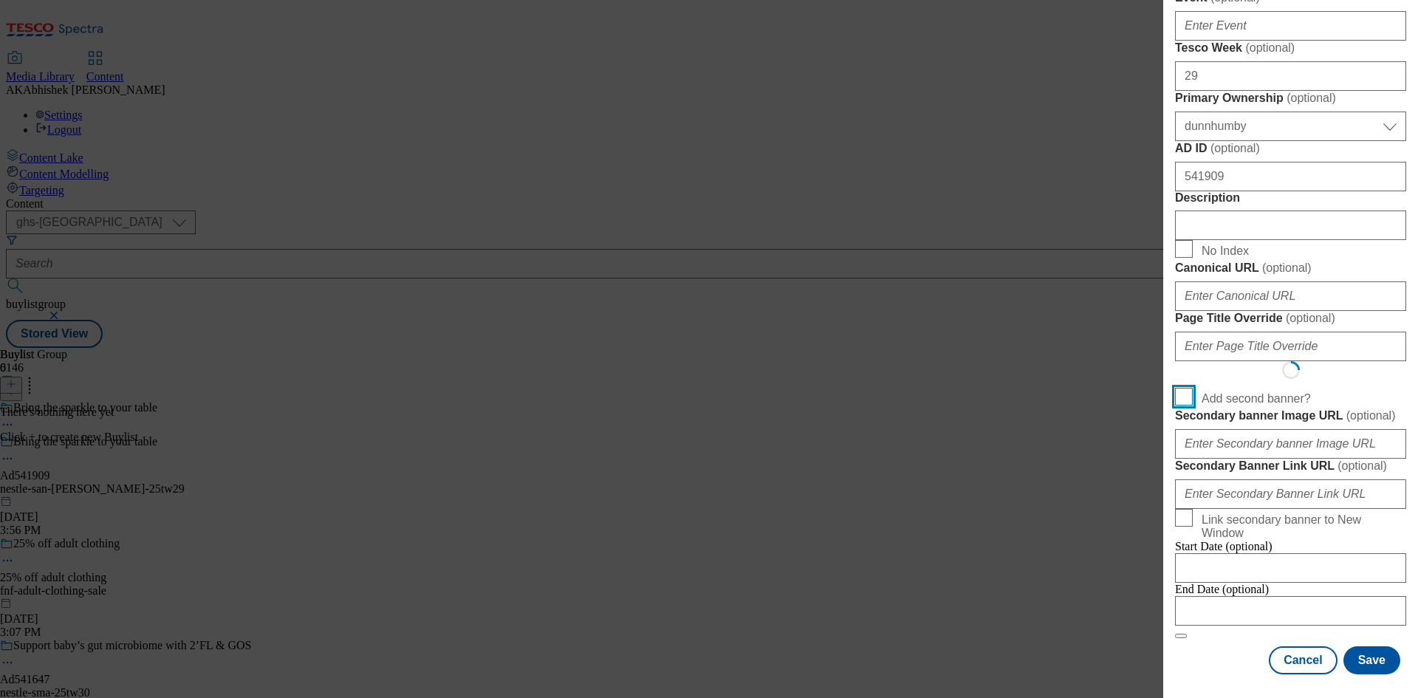
scroll to position [1152, 0]
select select "Banner"
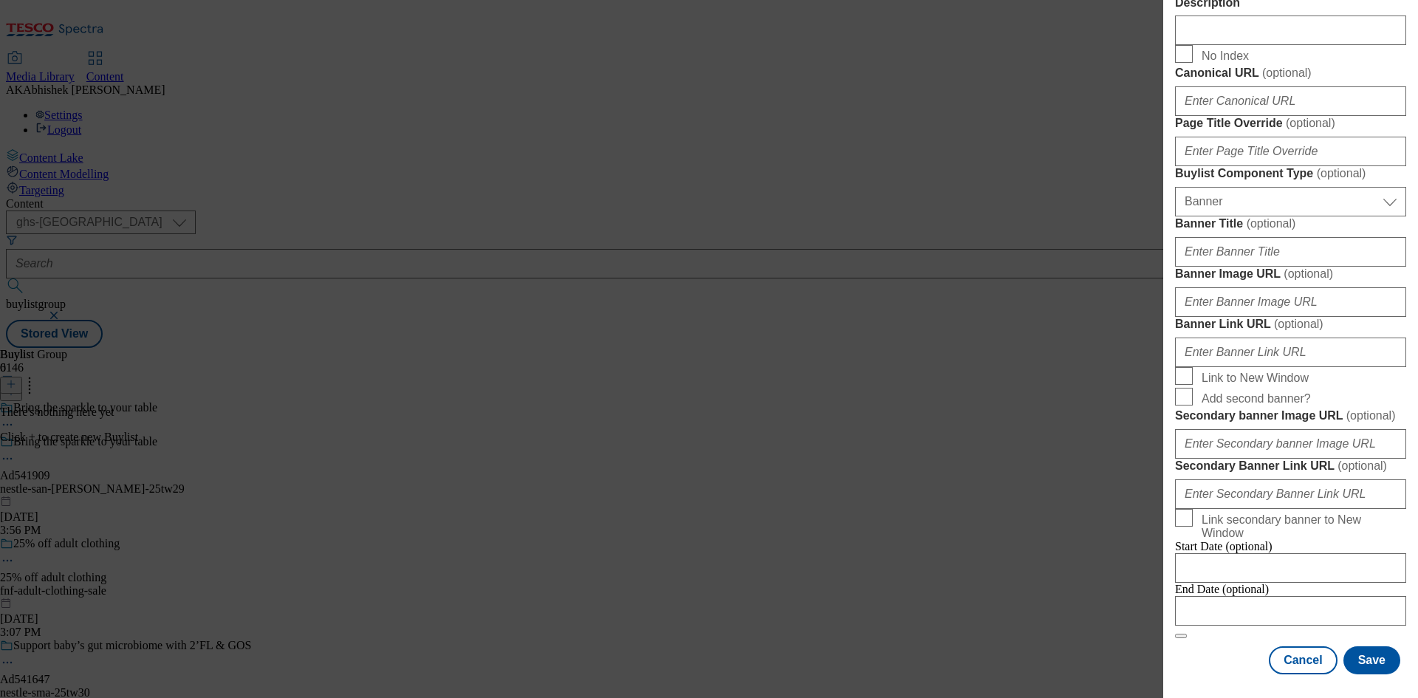
scroll to position [1463, 0]
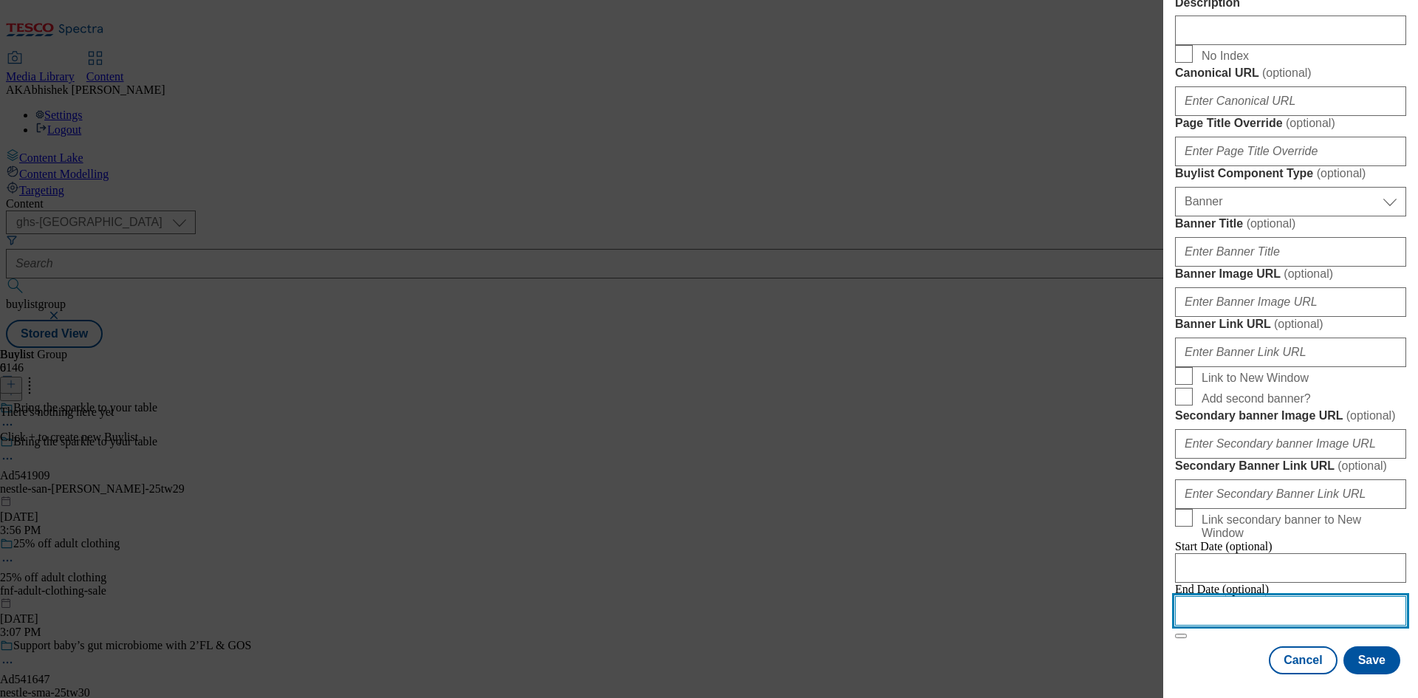
click at [1362, 602] on input "Modal" at bounding box center [1290, 611] width 231 height 30
select select "2025"
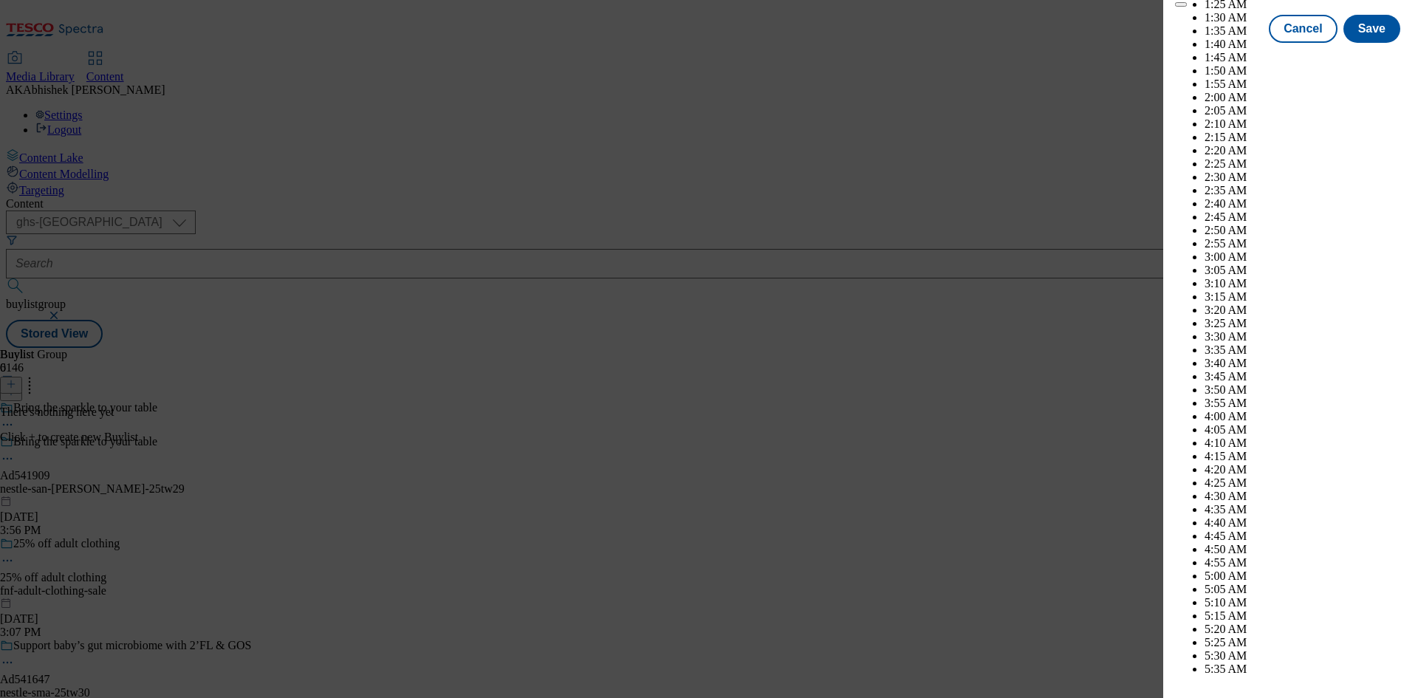
scroll to position [5208, 0]
select select "December"
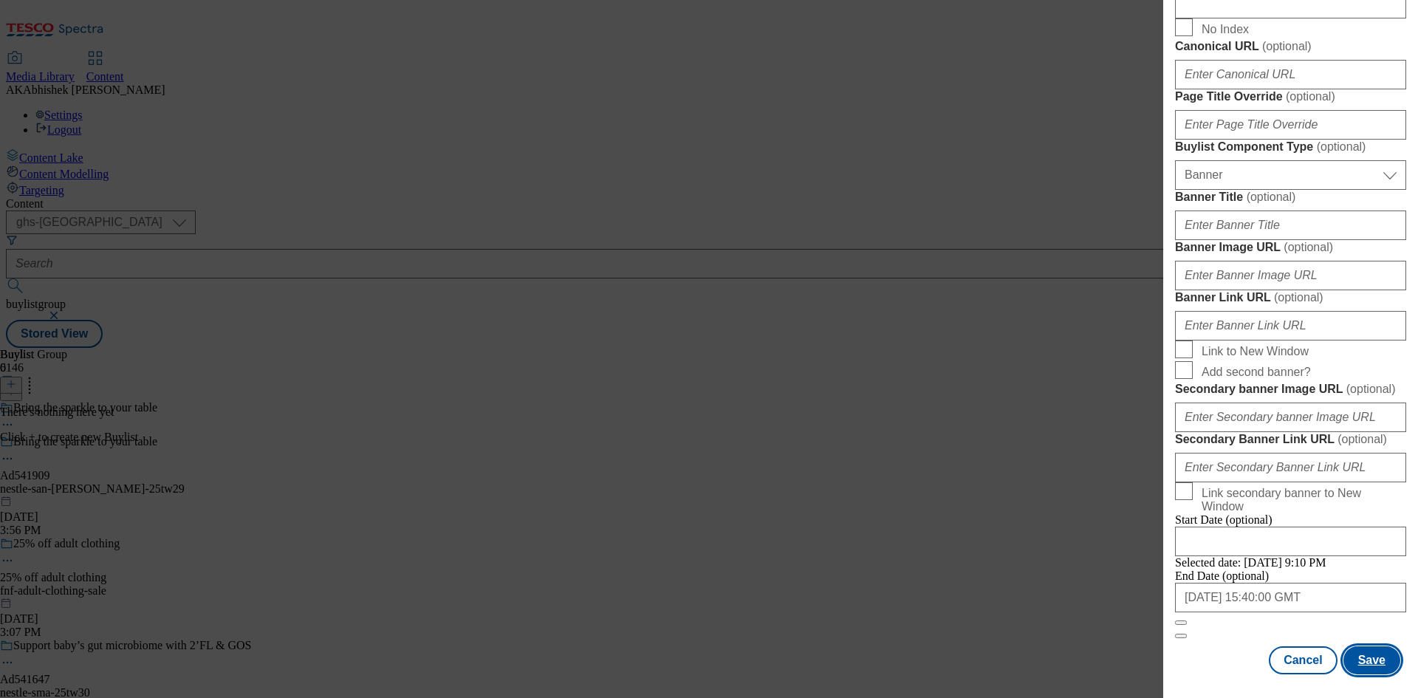
click at [1372, 662] on button "Save" at bounding box center [1371, 660] width 57 height 28
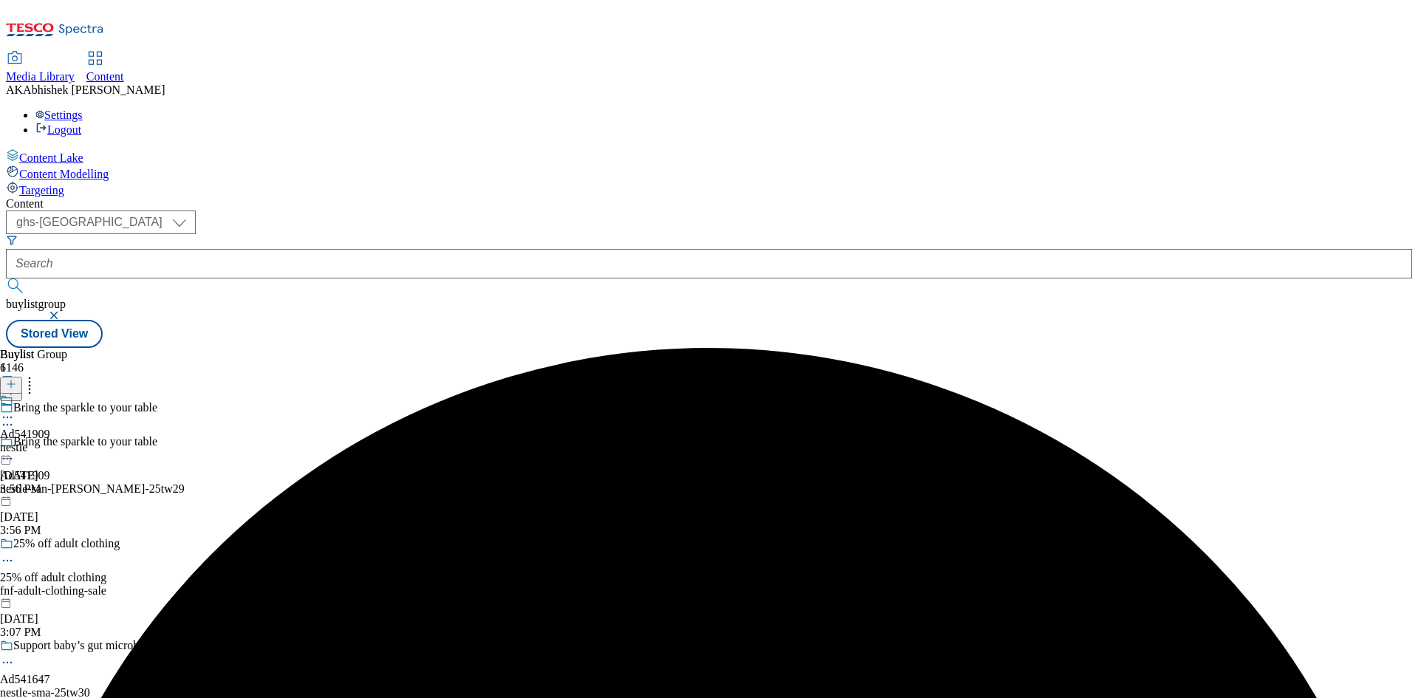
click at [50, 441] on div "nestle" at bounding box center [25, 447] width 50 height 13
click at [16, 379] on icon at bounding box center [11, 384] width 10 height 10
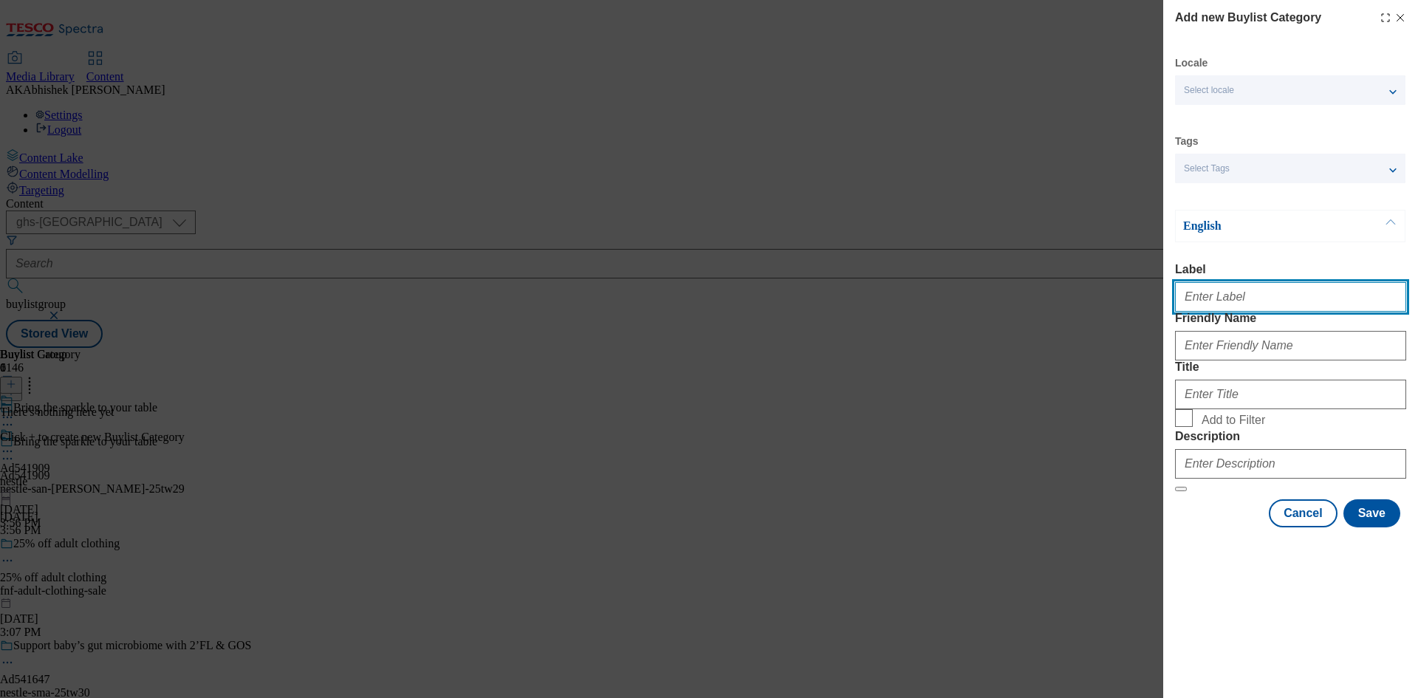
click at [1242, 303] on input "Label" at bounding box center [1290, 297] width 231 height 30
paste input "541909"
type input "Ad541909"
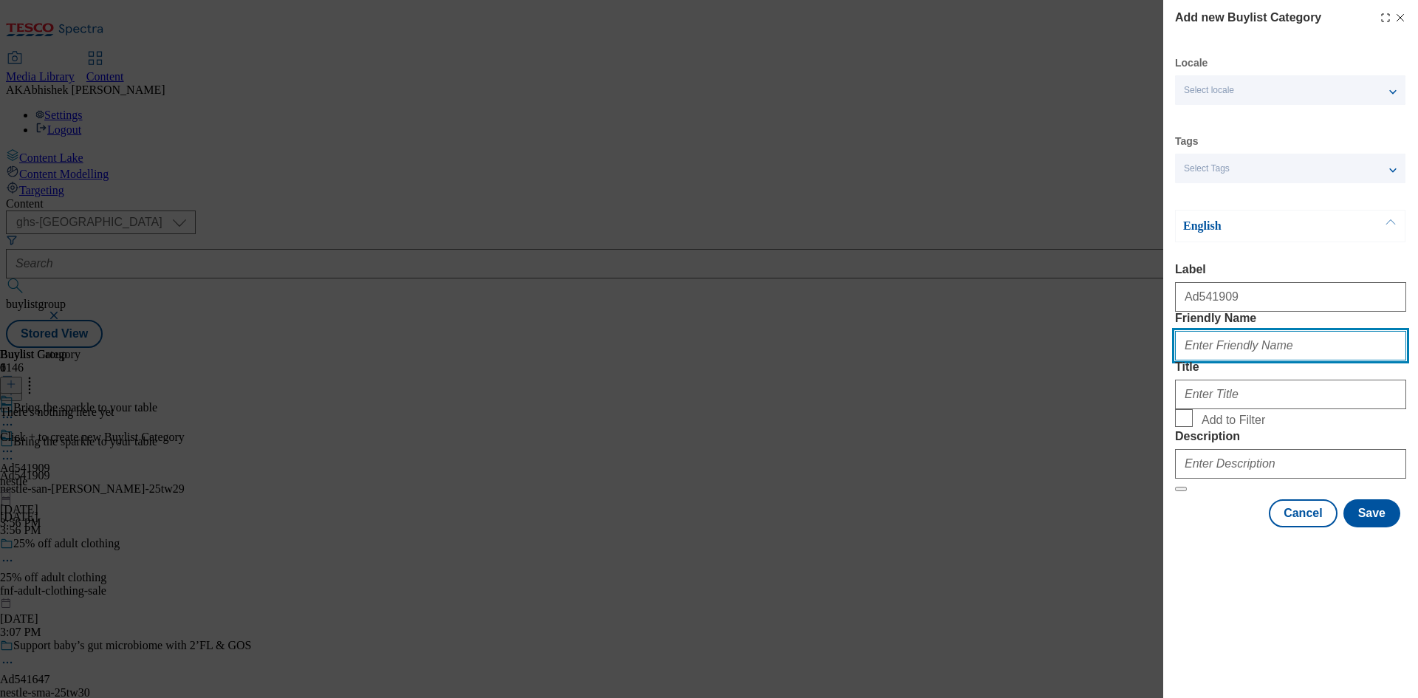
paste input "nestle-san-pellegrino-25tw29"
drag, startPoint x: 1208, startPoint y: 379, endPoint x: 985, endPoint y: 408, distance: 224.9
click at [975, 402] on div "Add new Buylist Category Locale Select locale English Welsh Tags Select Tags fn…" at bounding box center [709, 349] width 1418 height 698
type input "nestle-san-pellegrino"
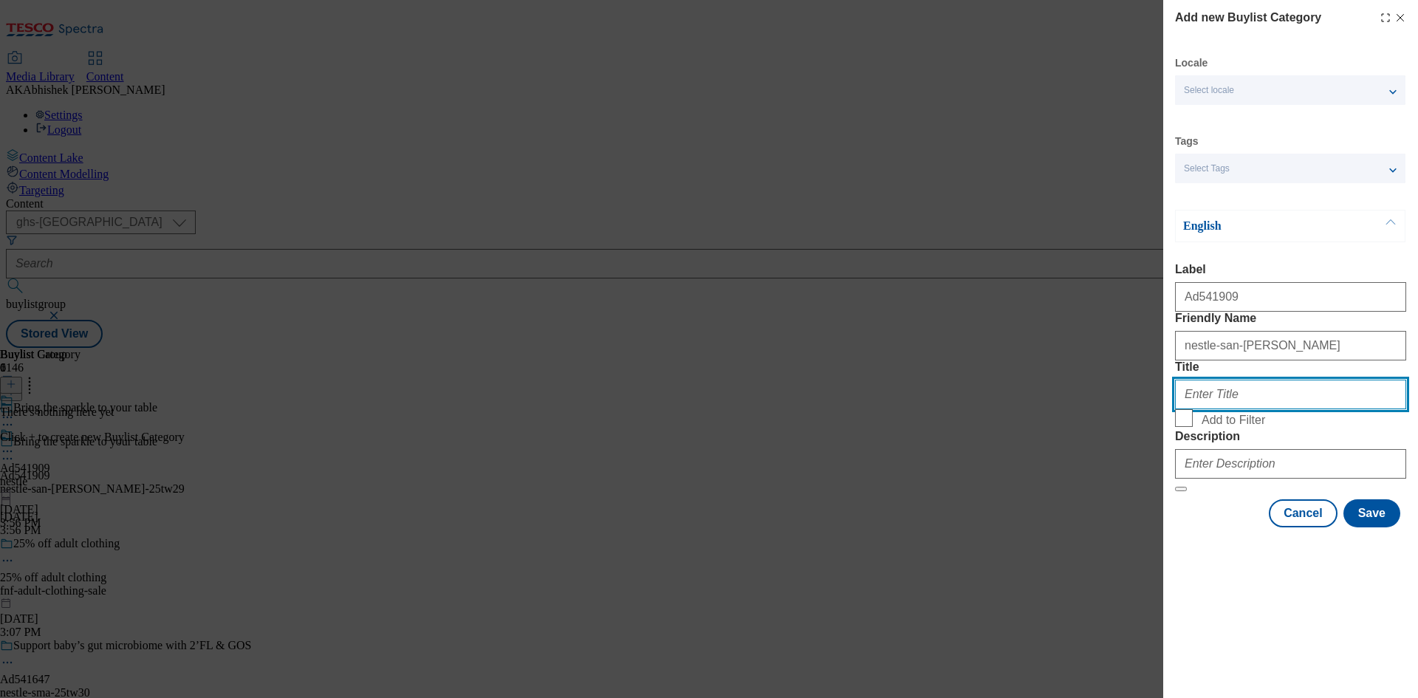
click at [1203, 409] on input "Title" at bounding box center [1290, 395] width 231 height 30
paste input "nestle"
click at [1190, 409] on input "nestle" at bounding box center [1290, 395] width 231 height 30
type input "Nestle"
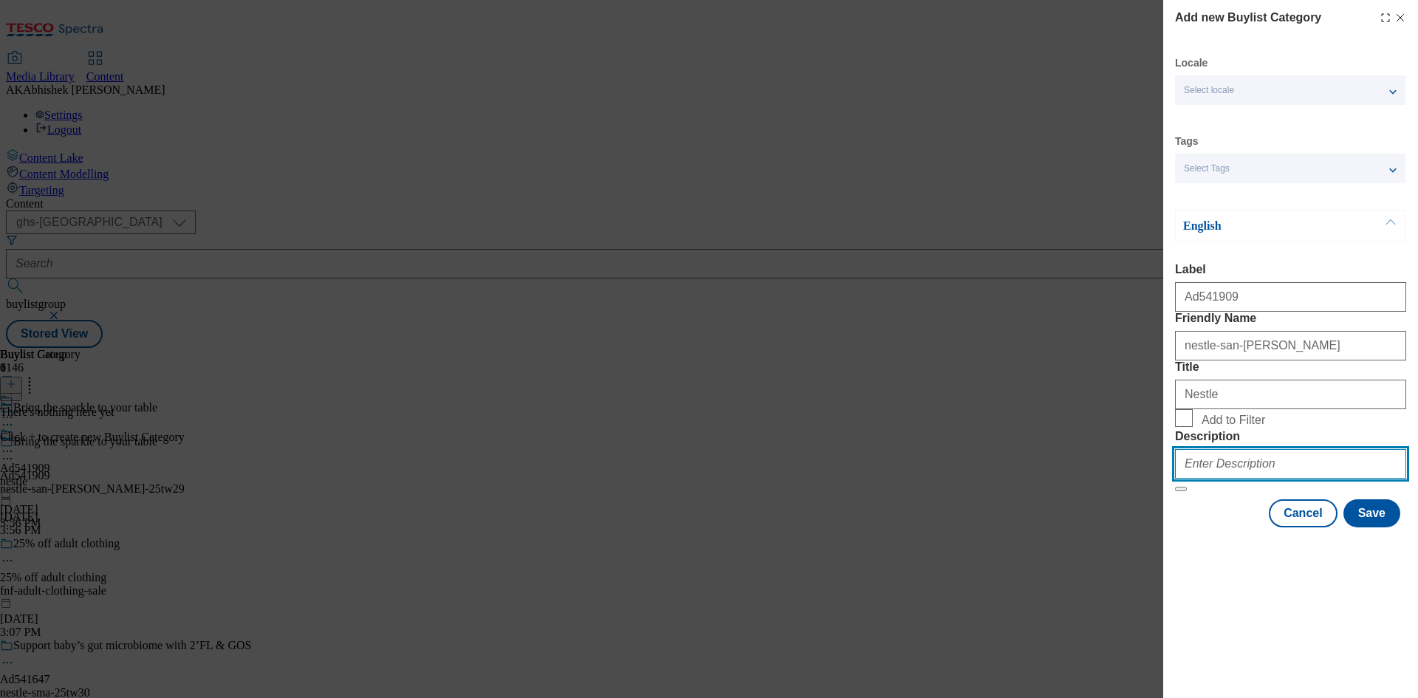
drag, startPoint x: 1265, startPoint y: 558, endPoint x: 1276, endPoint y: 561, distance: 11.5
click at [1265, 478] on input "Description" at bounding box center [1290, 464] width 231 height 30
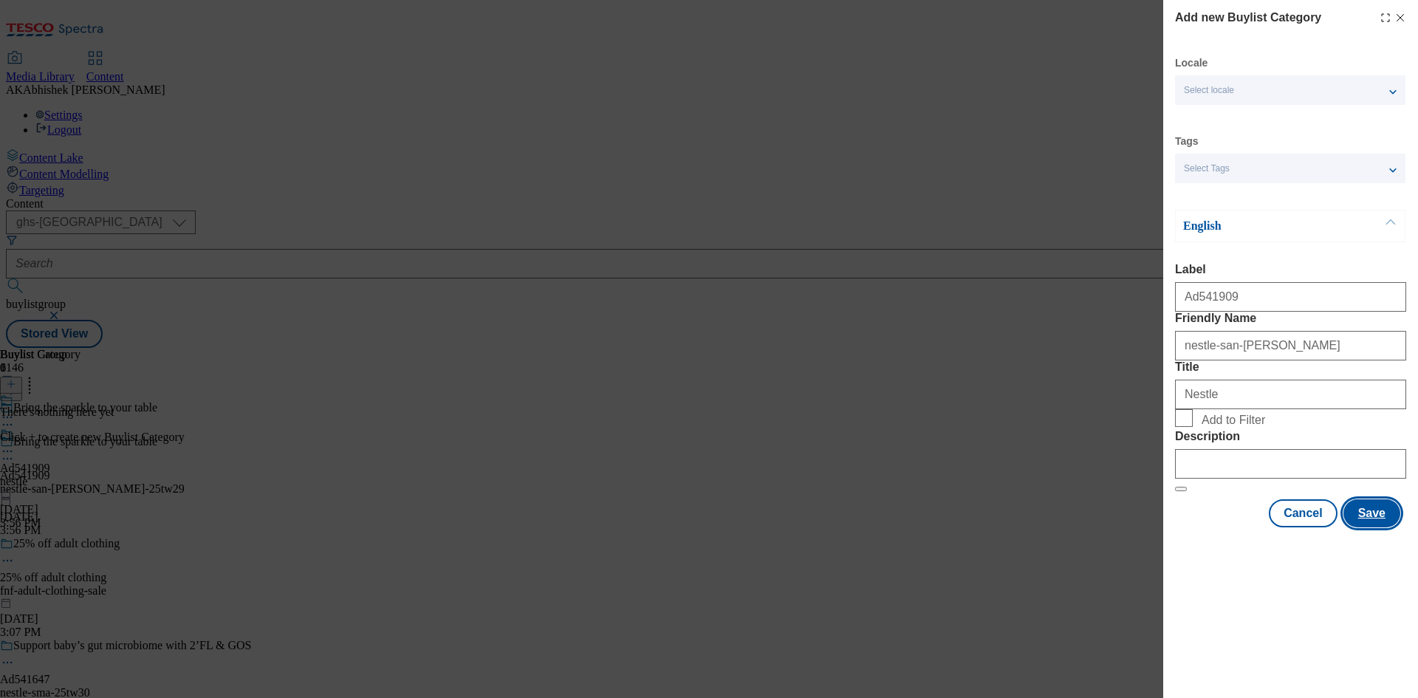
click at [1365, 527] on button "Save" at bounding box center [1371, 513] width 57 height 28
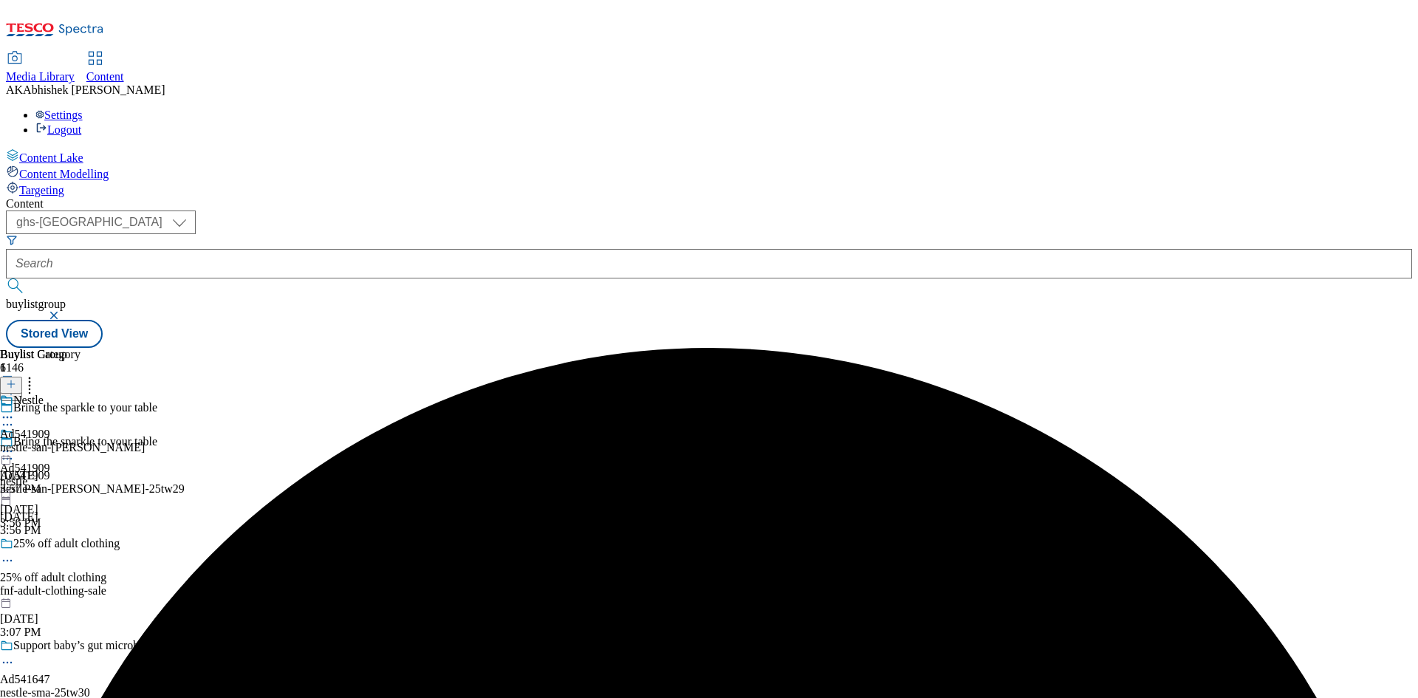
click at [145, 441] on div "nestle-san-pellegrino" at bounding box center [72, 447] width 145 height 13
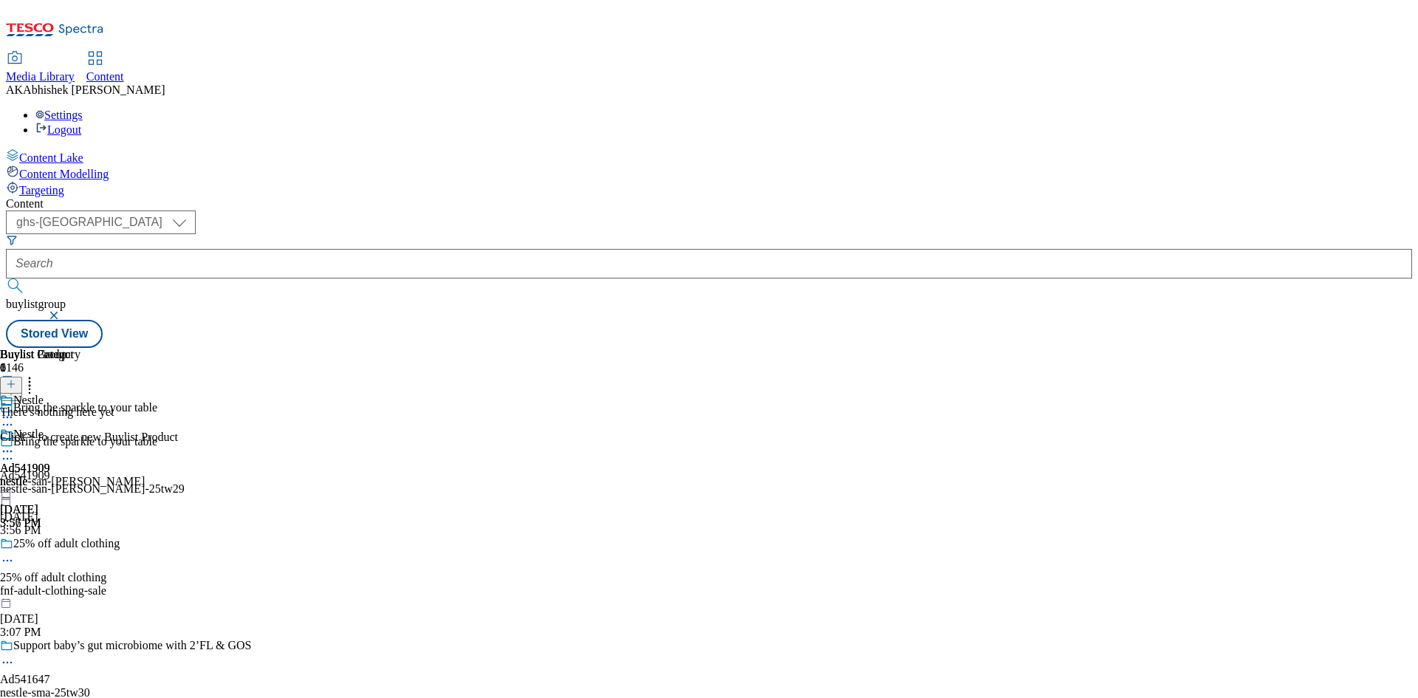
click at [16, 379] on icon at bounding box center [11, 384] width 10 height 10
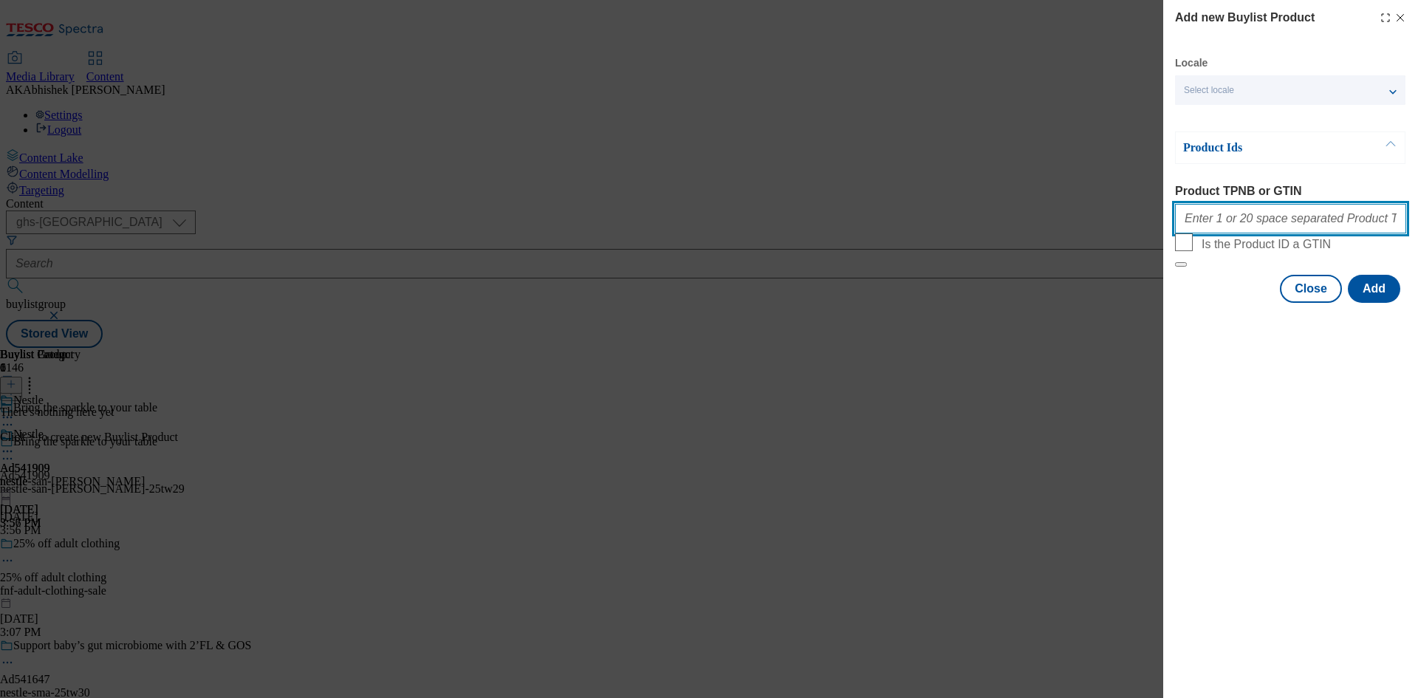
click at [1265, 223] on input "Product TPNB or GTIN" at bounding box center [1290, 219] width 231 height 30
paste input "55328894"
type input "55328894"
click at [1369, 303] on button "Add" at bounding box center [1374, 289] width 52 height 28
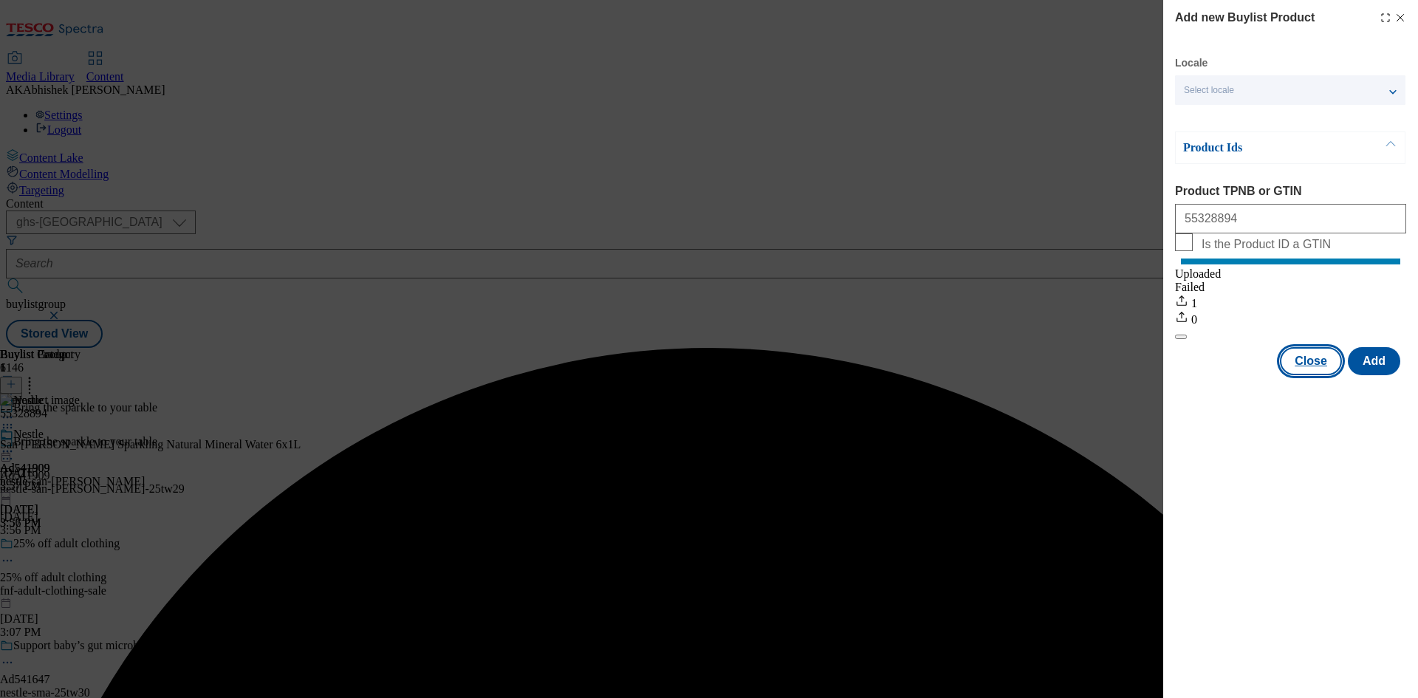
click at [1324, 375] on button "Close" at bounding box center [1311, 361] width 62 height 28
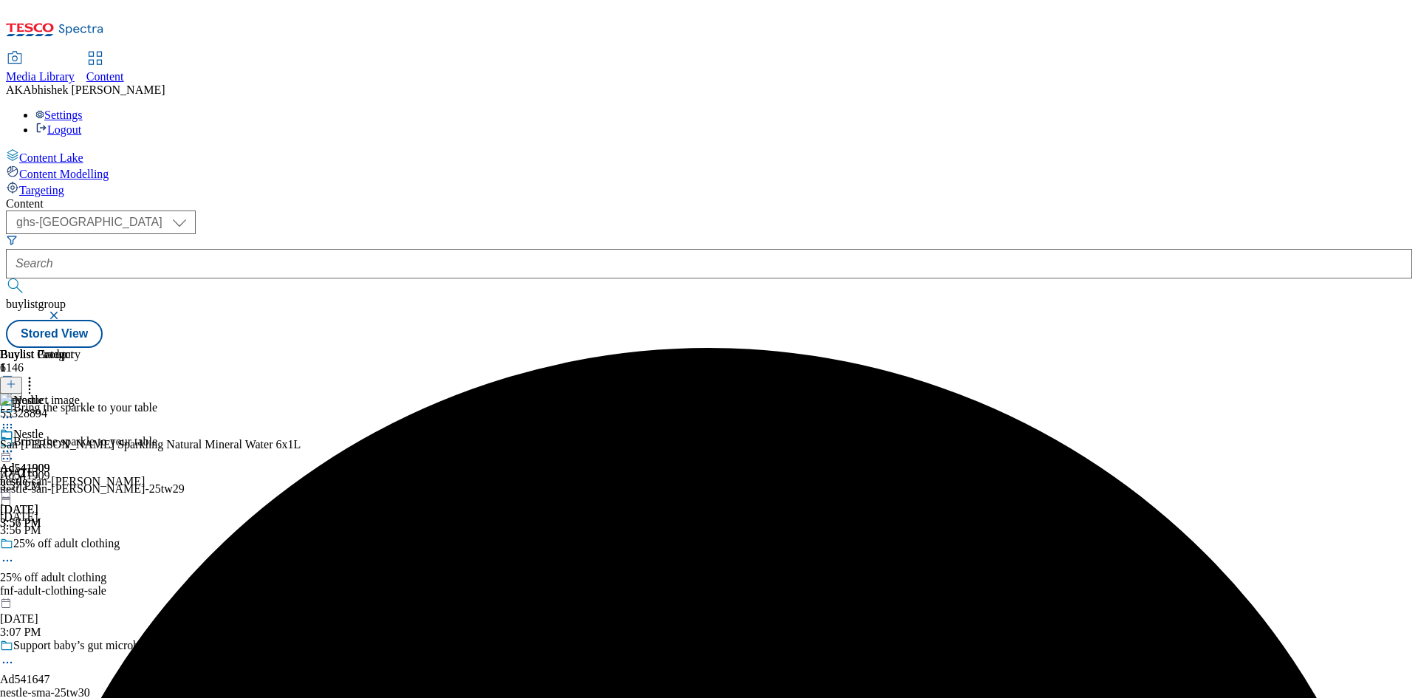
click at [15, 444] on icon at bounding box center [7, 451] width 15 height 15
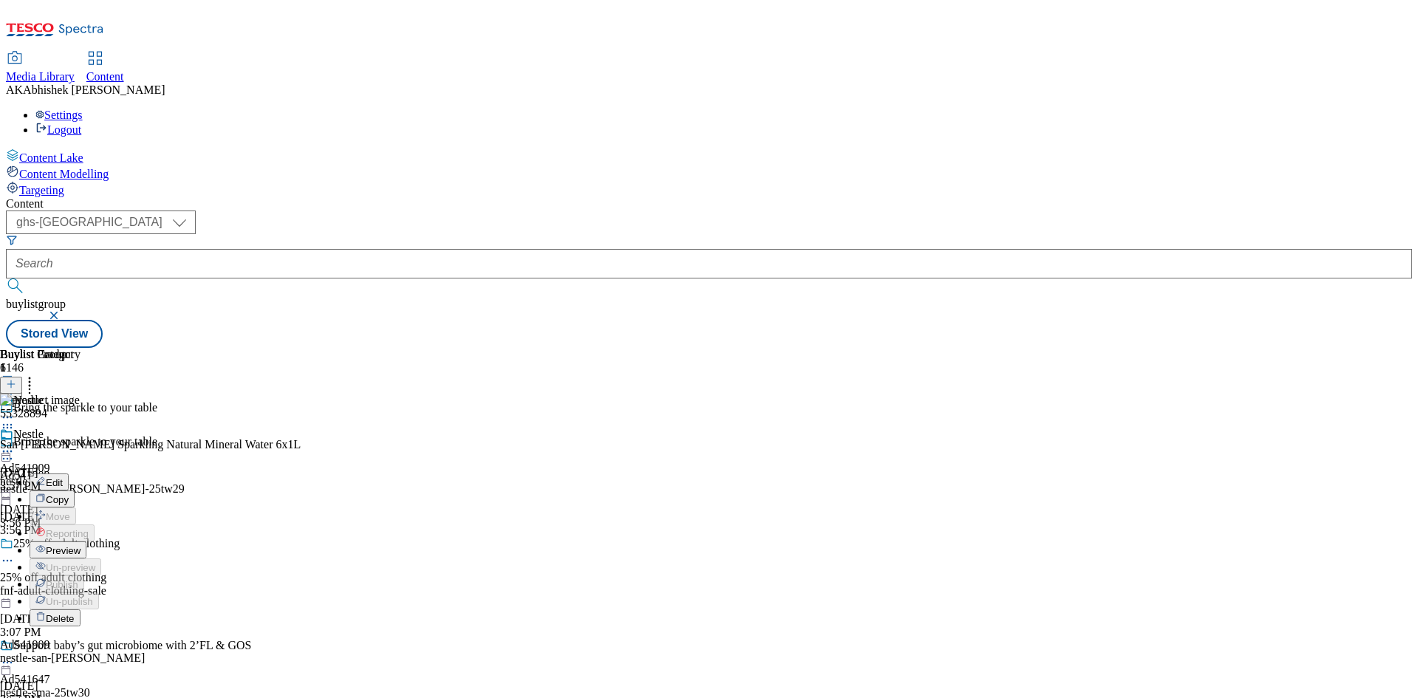
click at [80, 545] on span "Preview" at bounding box center [63, 550] width 35 height 11
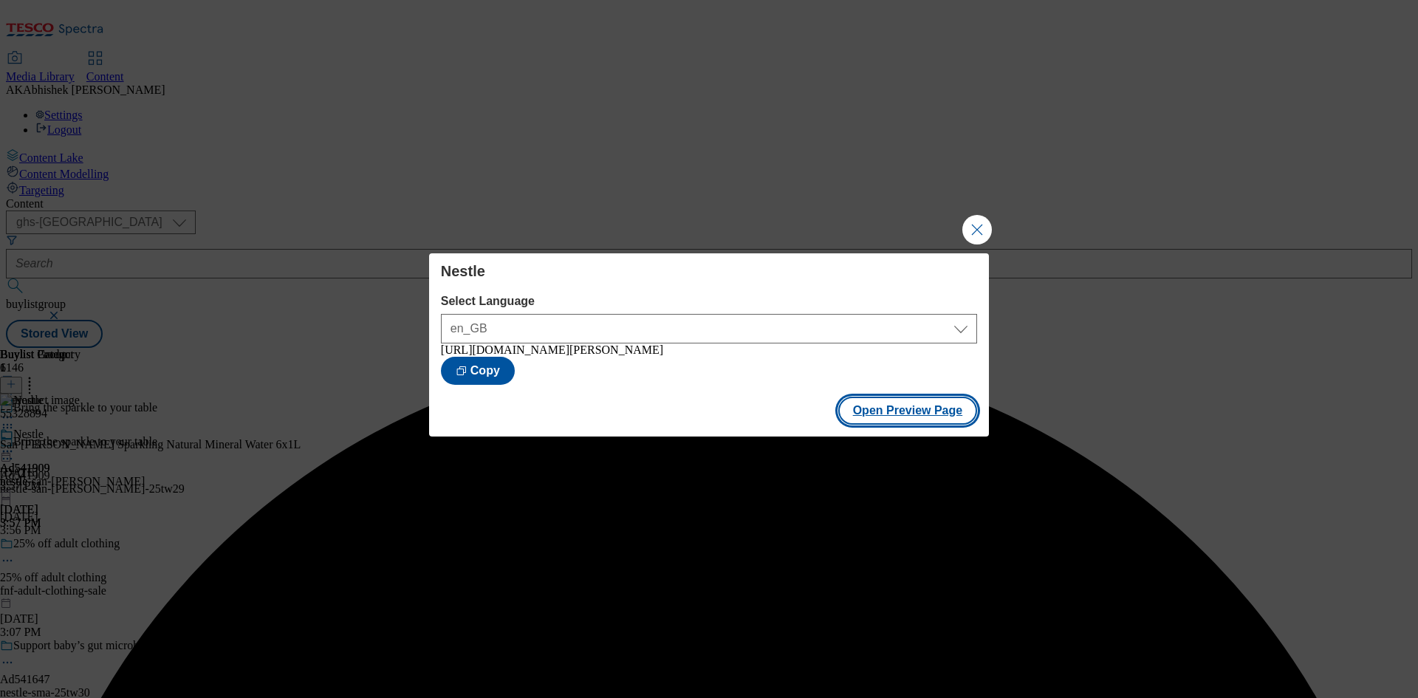
click at [859, 408] on button "Open Preview Page" at bounding box center [908, 411] width 140 height 28
click at [986, 227] on button "Close Modal" at bounding box center [977, 230] width 30 height 30
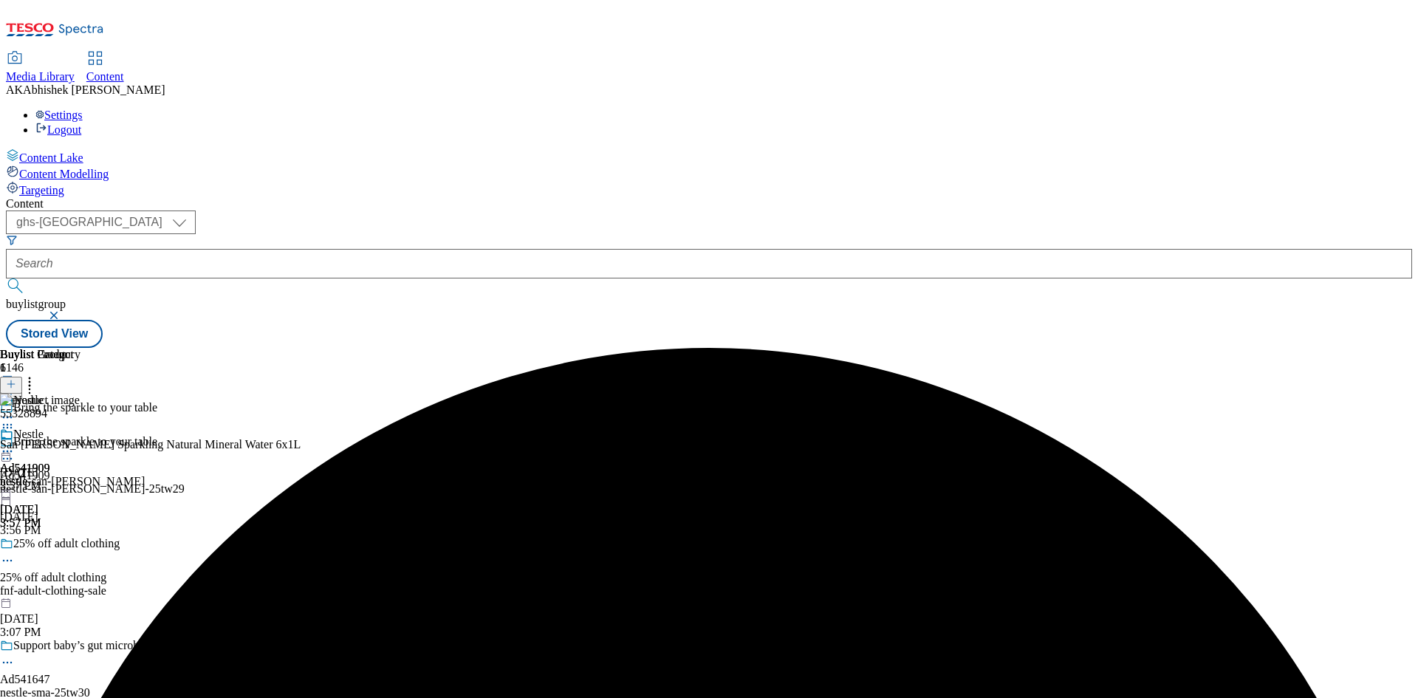
click at [15, 451] on icon at bounding box center [7, 458] width 15 height 15
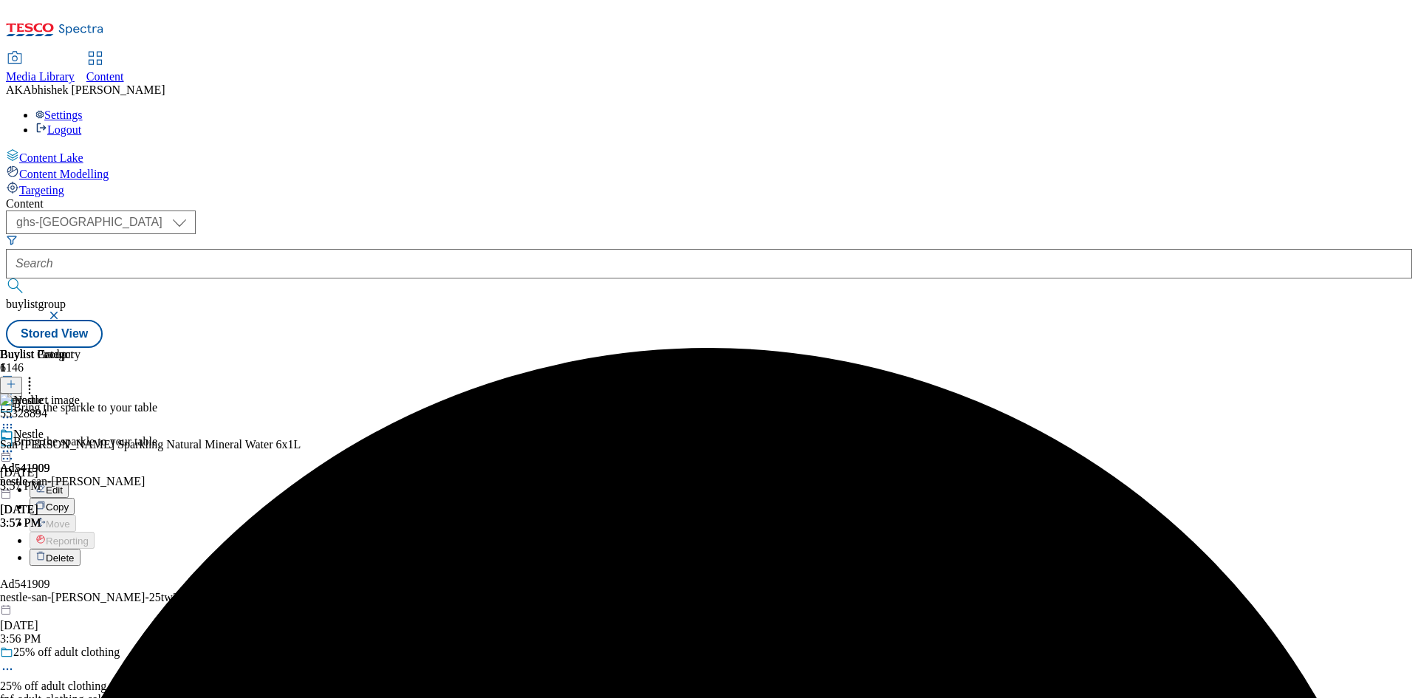
click at [69, 481] on button "Edit" at bounding box center [49, 489] width 39 height 17
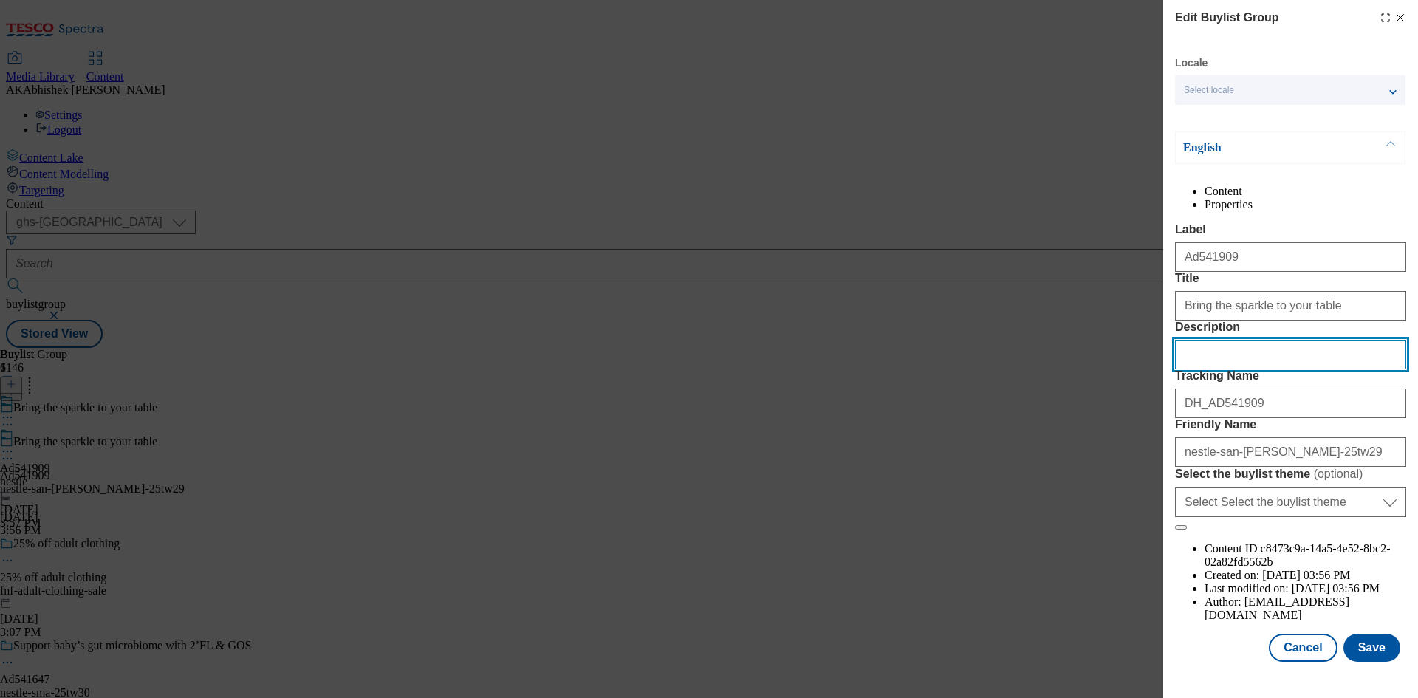
click at [1259, 369] on input "Description" at bounding box center [1290, 355] width 231 height 30
paste input "San Pellegrino Sparkling Natural Mineral Water Multipack 6x1L"
type input "San Pellegrino Sparkling Natural Mineral Water Multipack 6x1L"
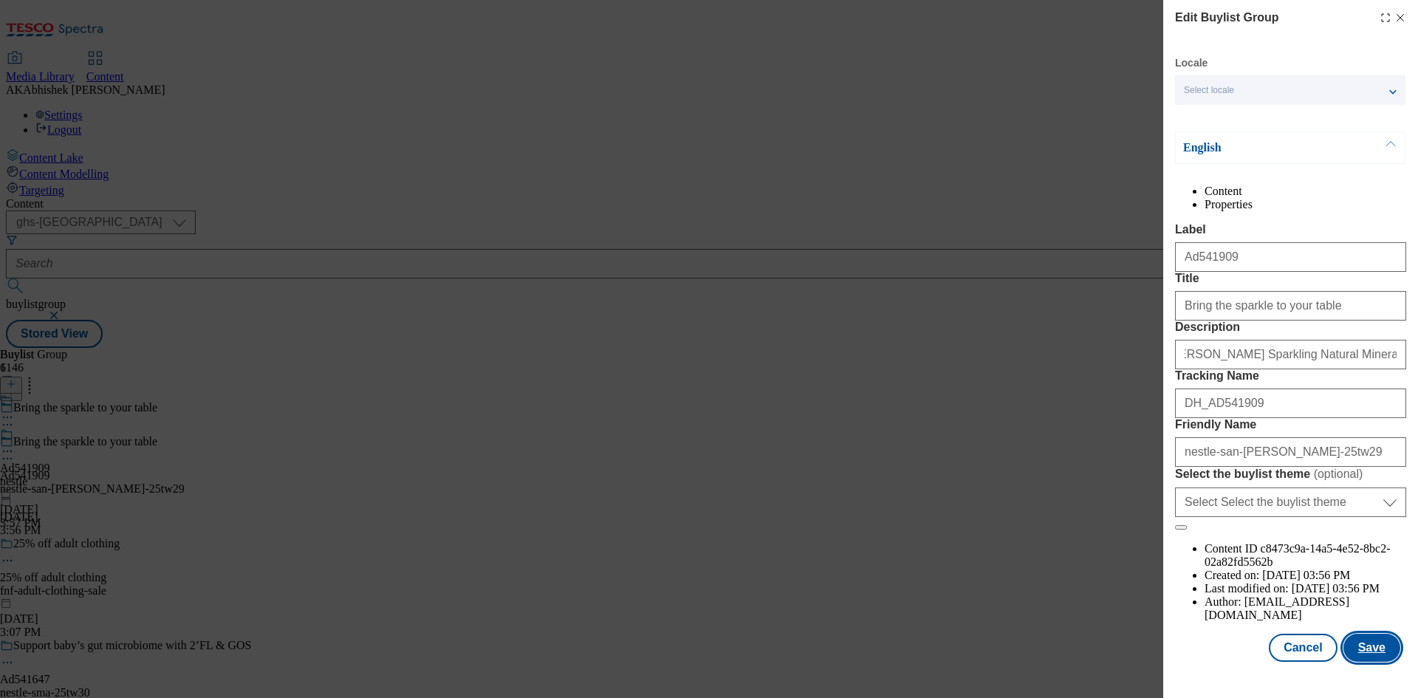
click at [1365, 662] on button "Save" at bounding box center [1371, 648] width 57 height 28
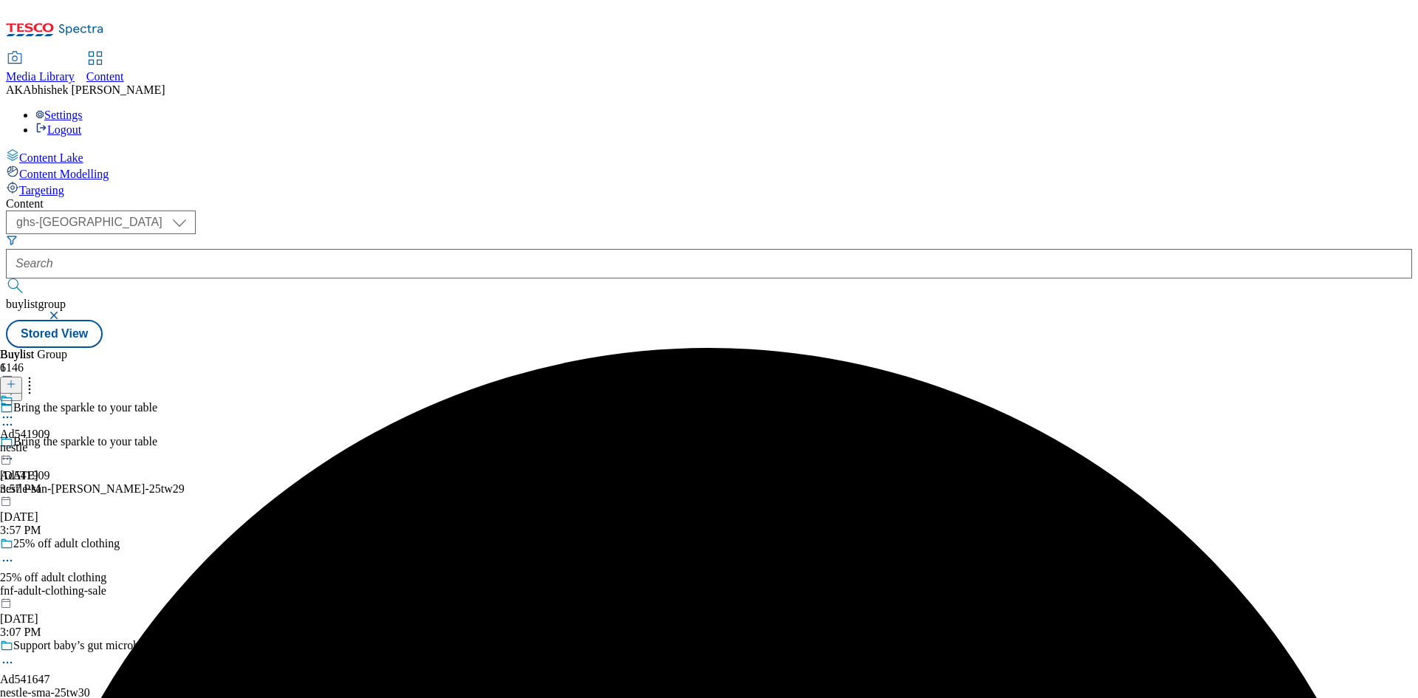
click at [9, 416] on circle at bounding box center [8, 417] width 2 height 2
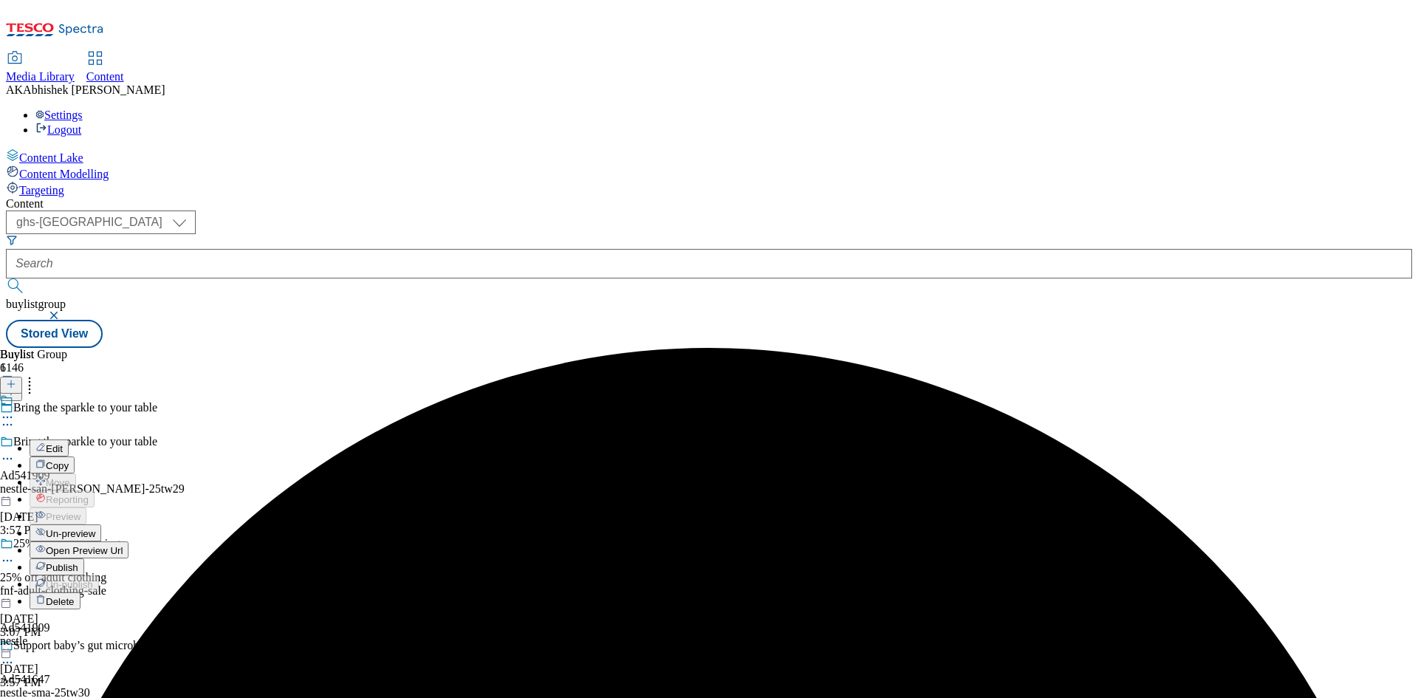
click at [63, 443] on span "Edit" at bounding box center [54, 448] width 17 height 11
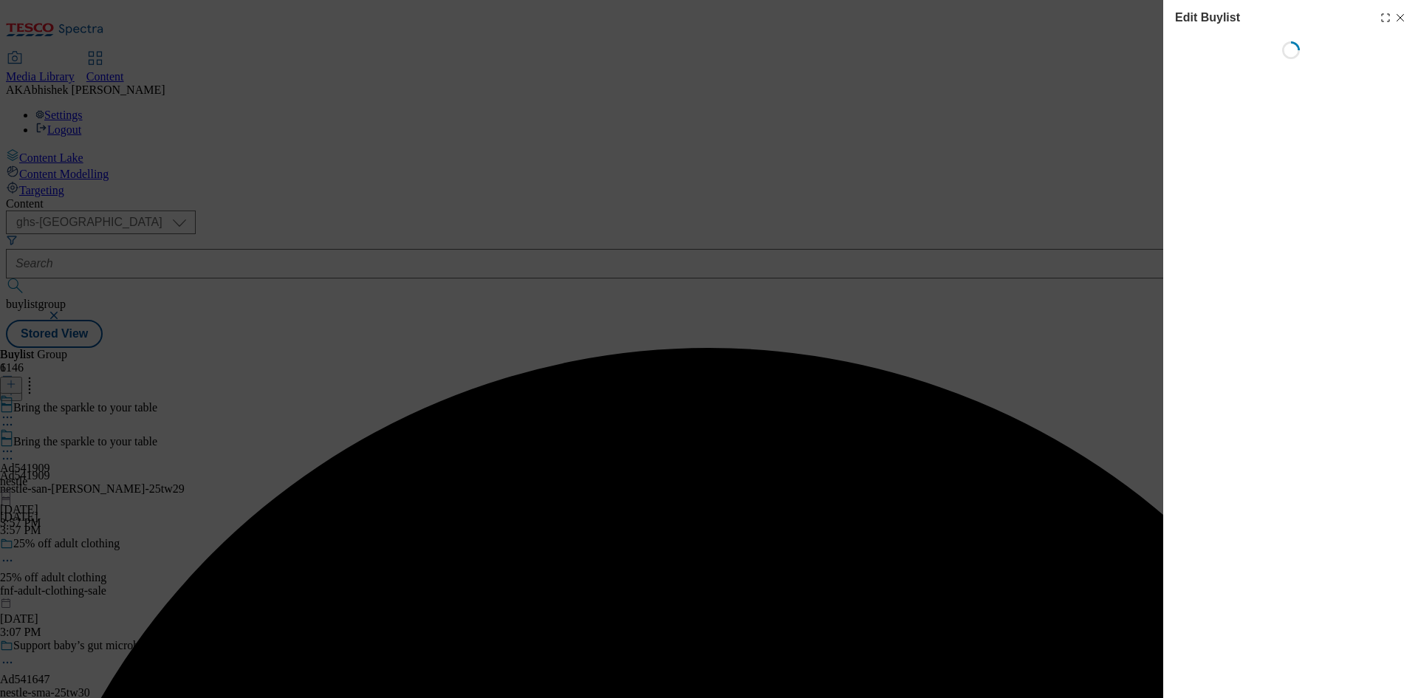
select select "tactical"
select select "dunnhumby"
select select "Banner"
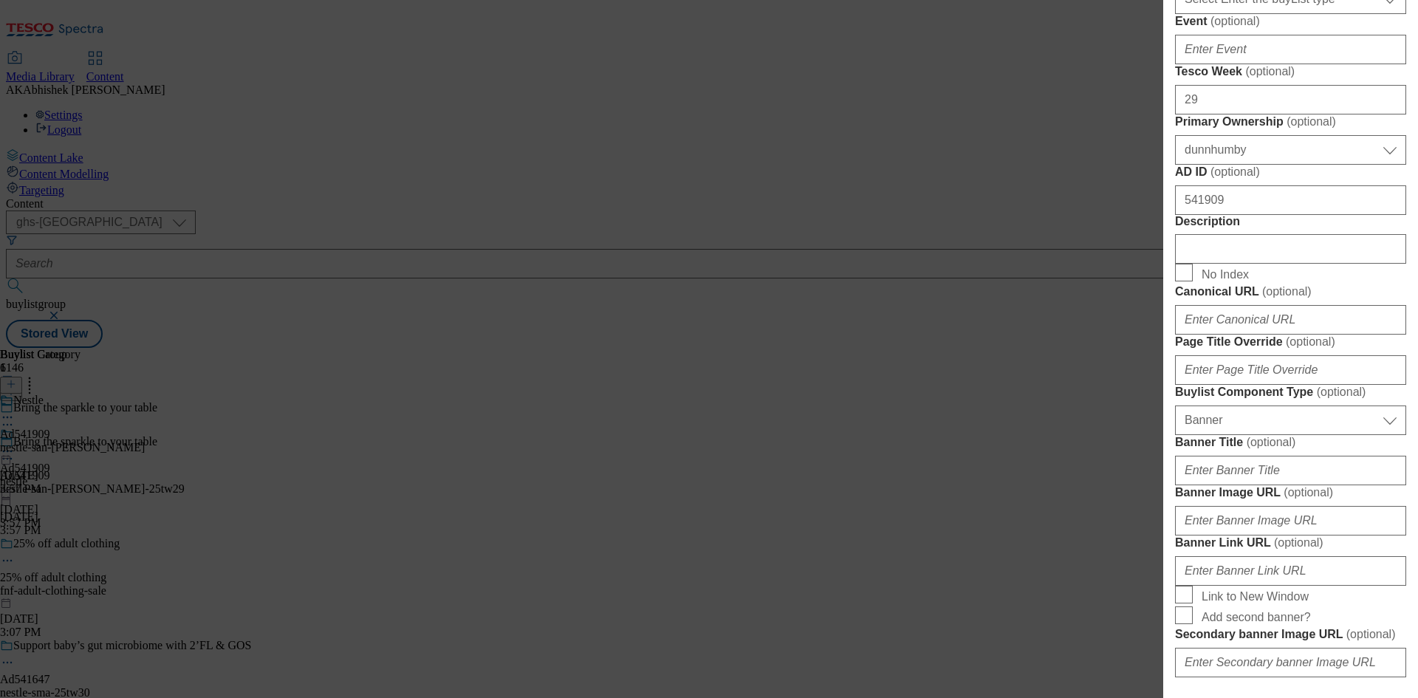
scroll to position [812, 0]
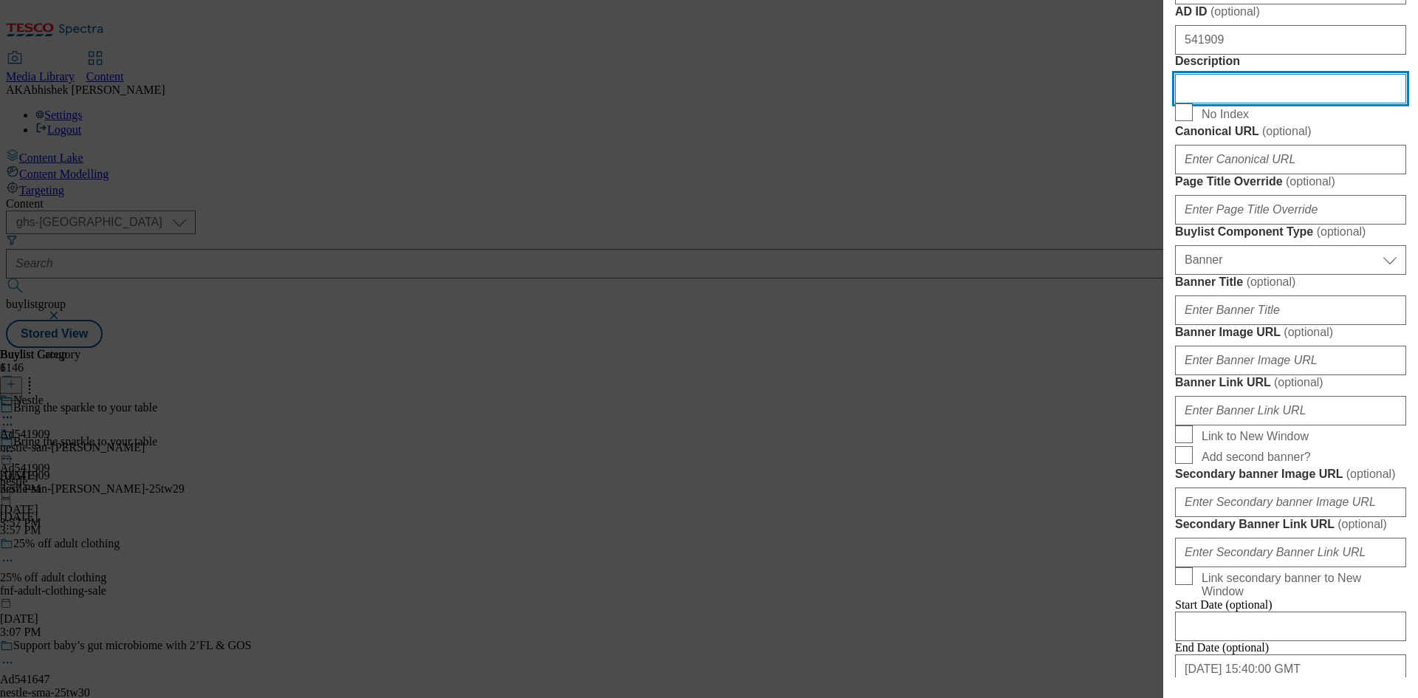
click at [1267, 103] on input "Description" at bounding box center [1290, 89] width 231 height 30
paste input "San Pellegrino Sparkling Natural Mineral Water Multipack 6x1L"
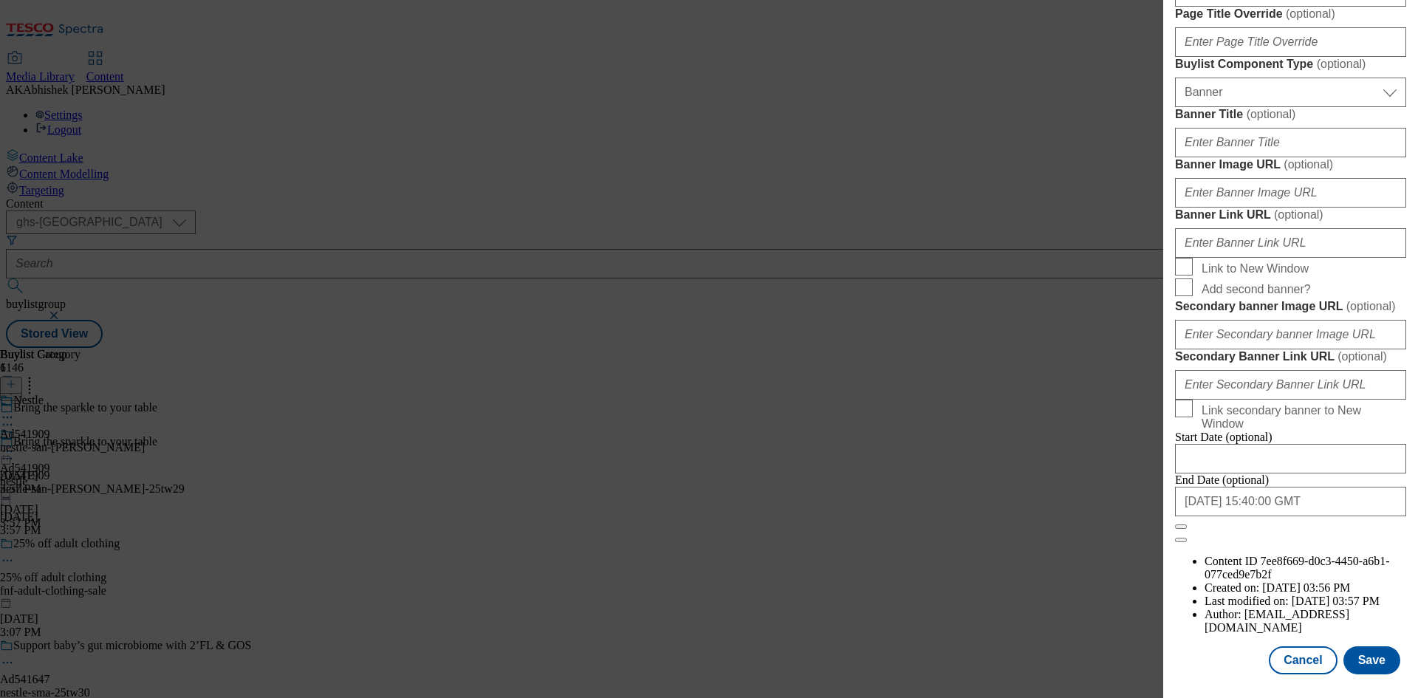
scroll to position [1528, 0]
type input "San Pellegrino Sparkling Natural Mineral Water Multipack 6x1L"
click at [1372, 660] on button "Save" at bounding box center [1371, 660] width 57 height 28
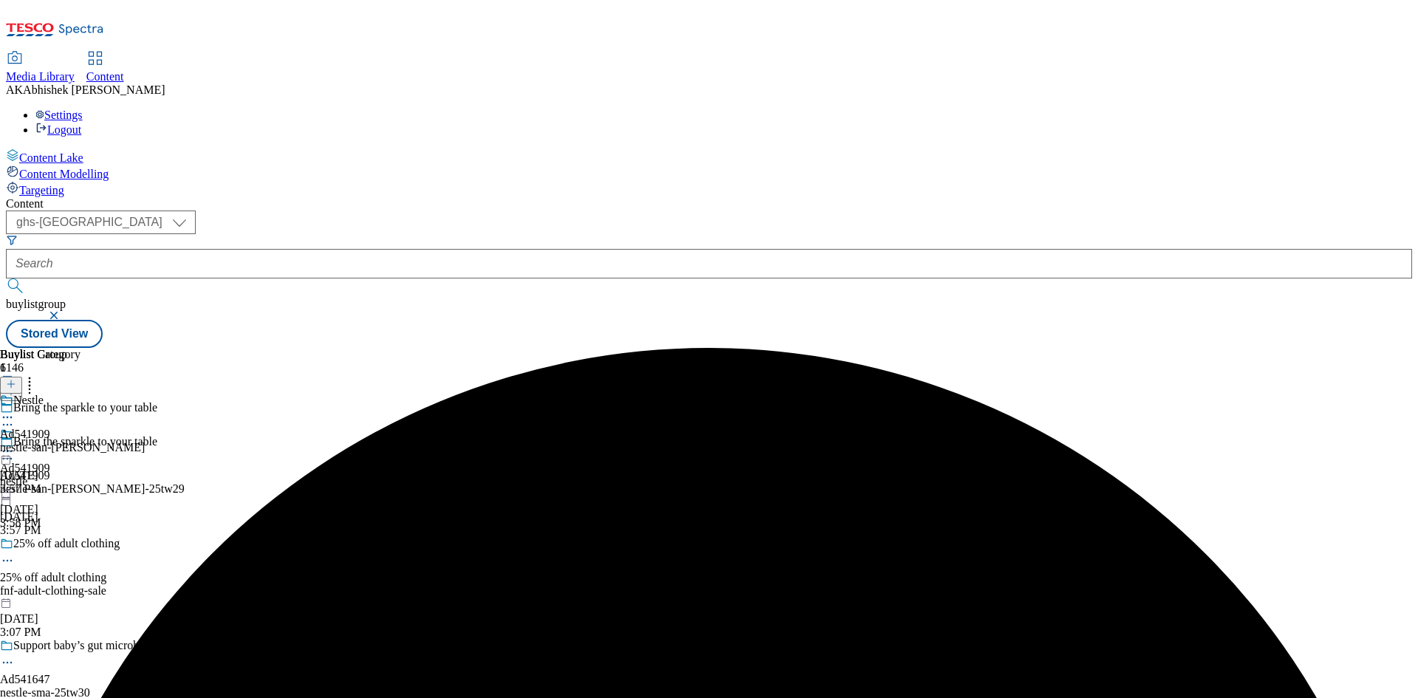
click at [15, 410] on icon at bounding box center [7, 417] width 15 height 15
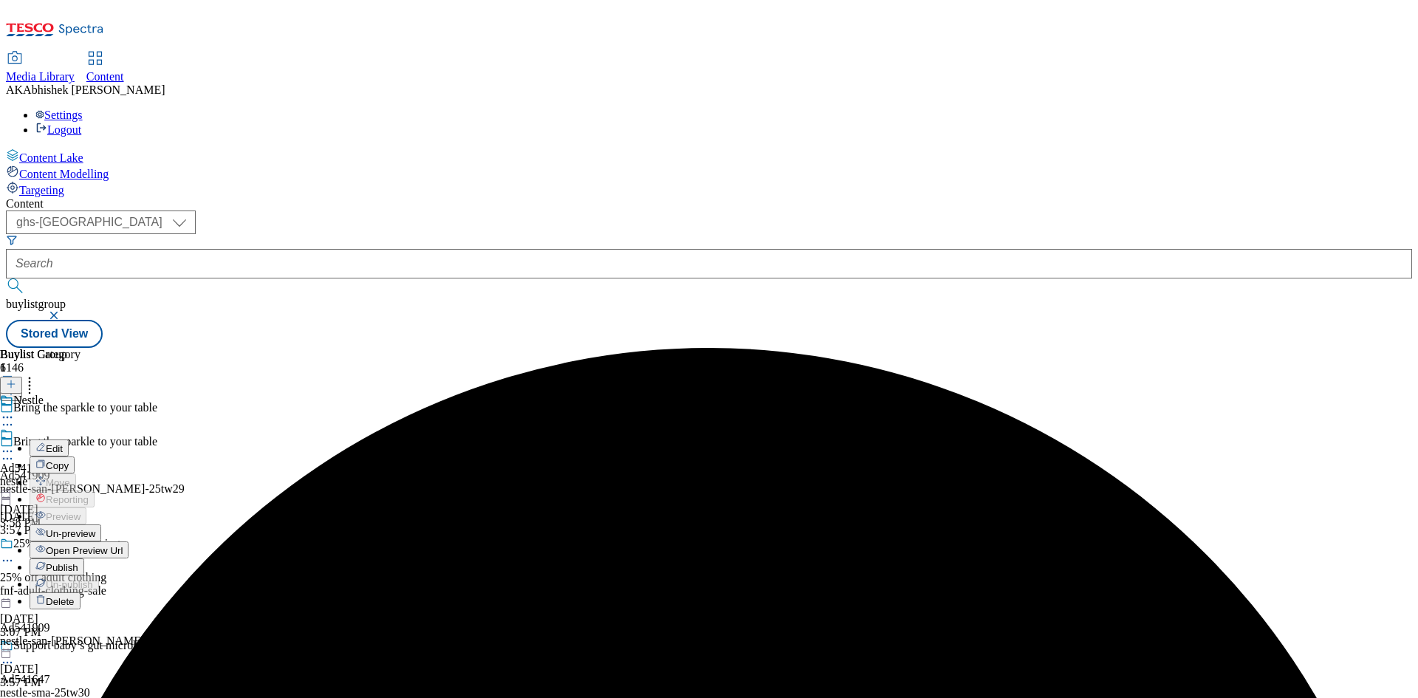
click at [63, 443] on span "Edit" at bounding box center [54, 448] width 17 height 11
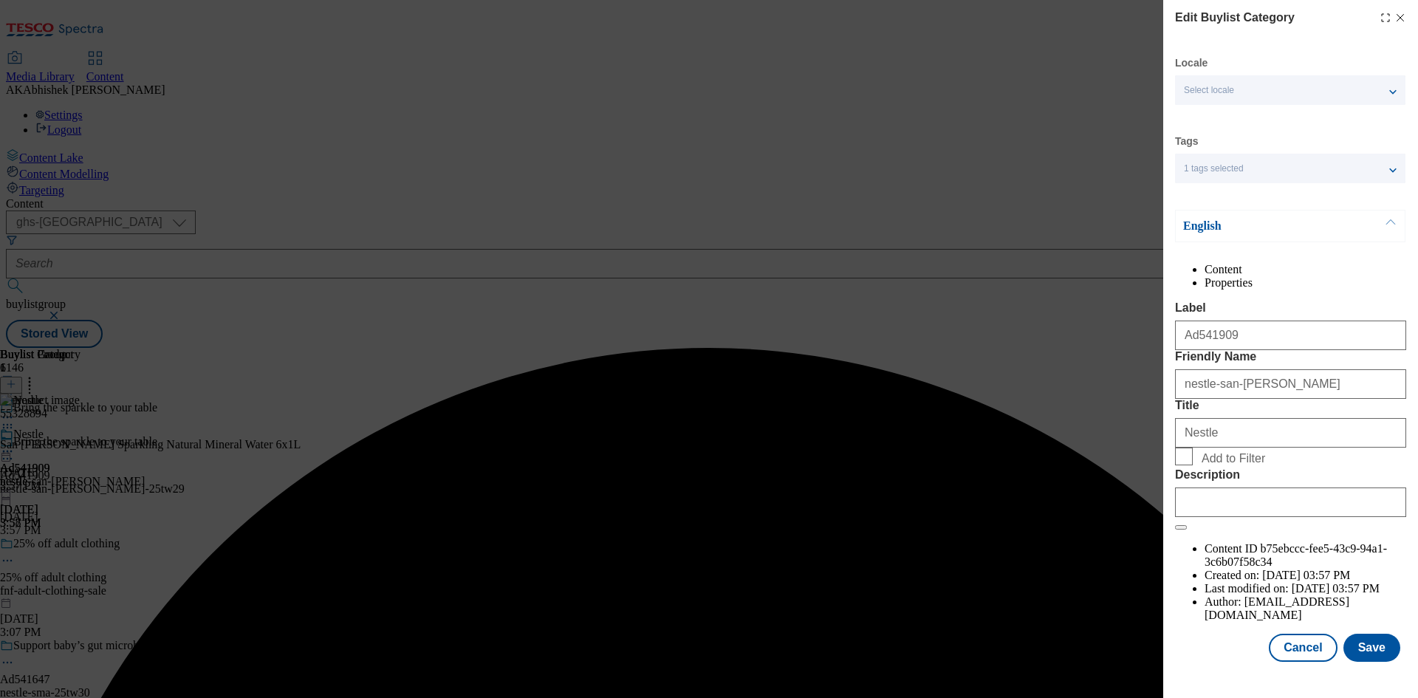
scroll to position [29, 0]
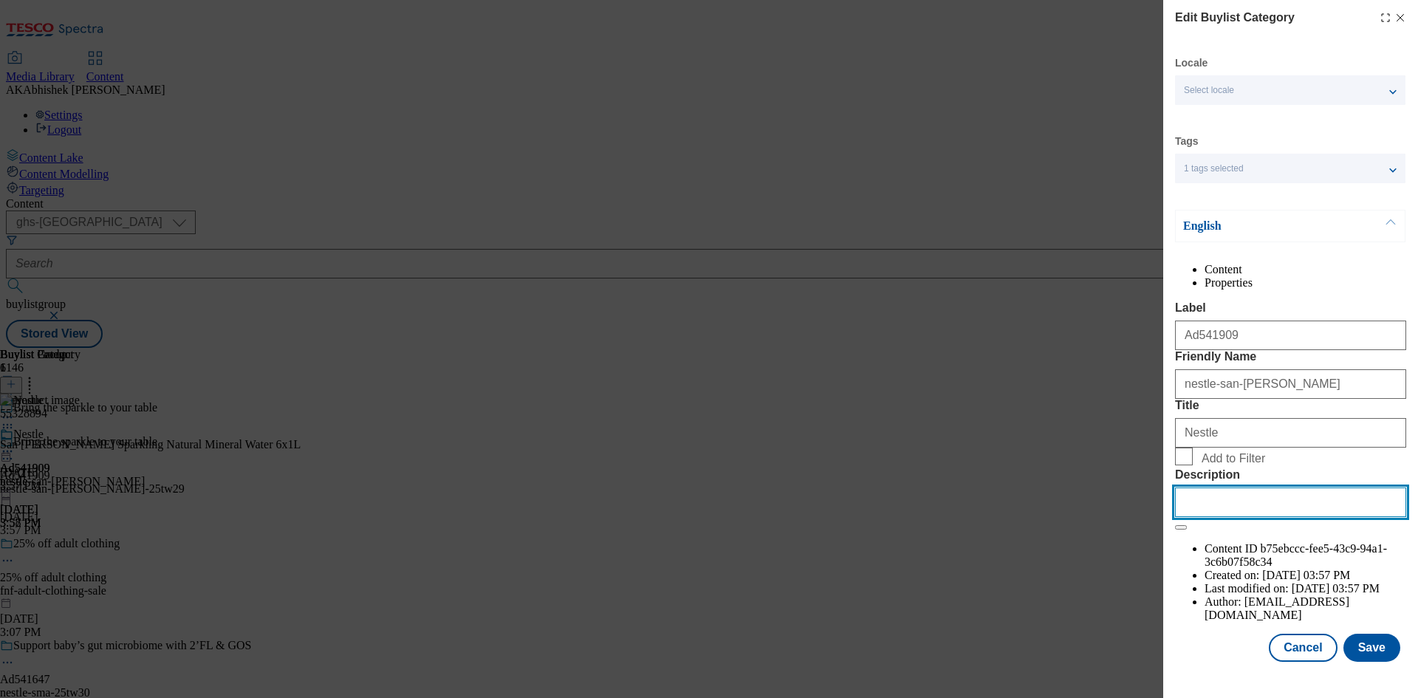
click at [1239, 517] on input "Description" at bounding box center [1290, 502] width 231 height 30
paste input "San Pellegrino Sparkling Natural Mineral Water Multipack 6x1L"
type input "San Pellegrino Sparkling Natural Mineral Water Multipack 6x1L"
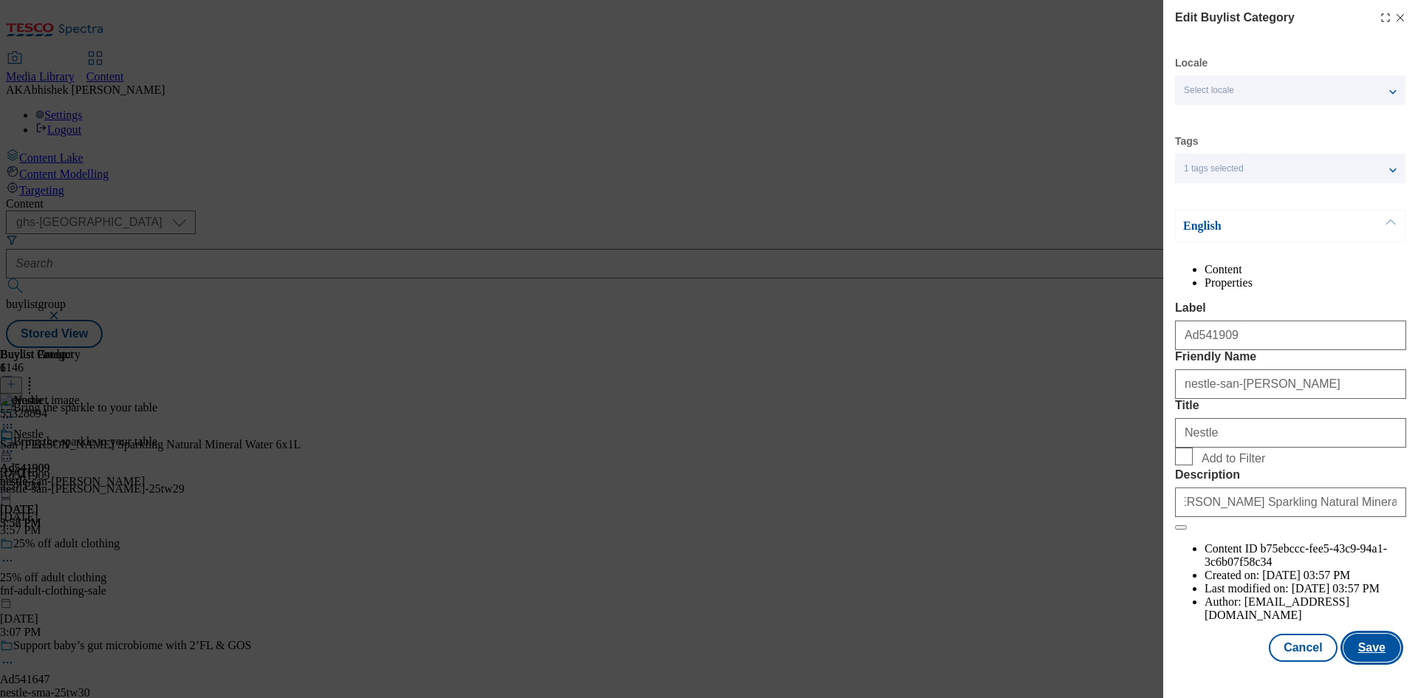
click at [1343, 656] on button "Save" at bounding box center [1371, 648] width 57 height 28
